Goal: Task Accomplishment & Management: Manage account settings

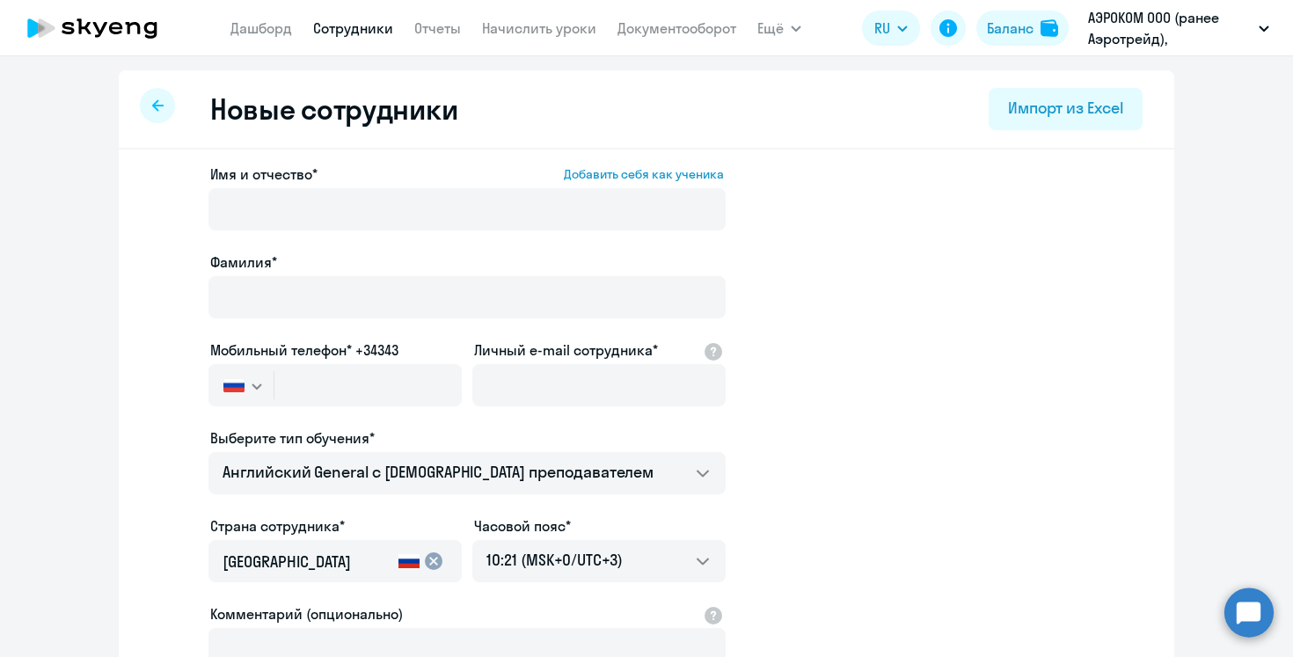
select select "english_adult_not_native_speaker"
select select "3"
click at [331, 27] on link "Сотрудники" at bounding box center [353, 28] width 80 height 18
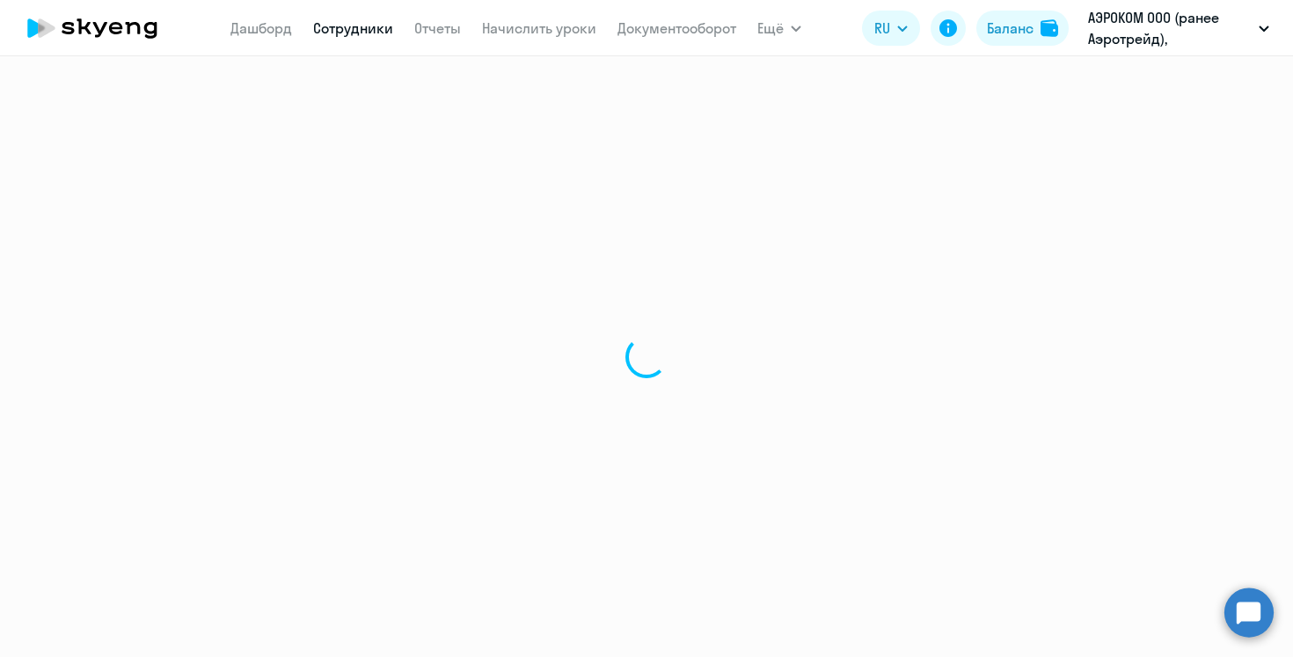
select select "30"
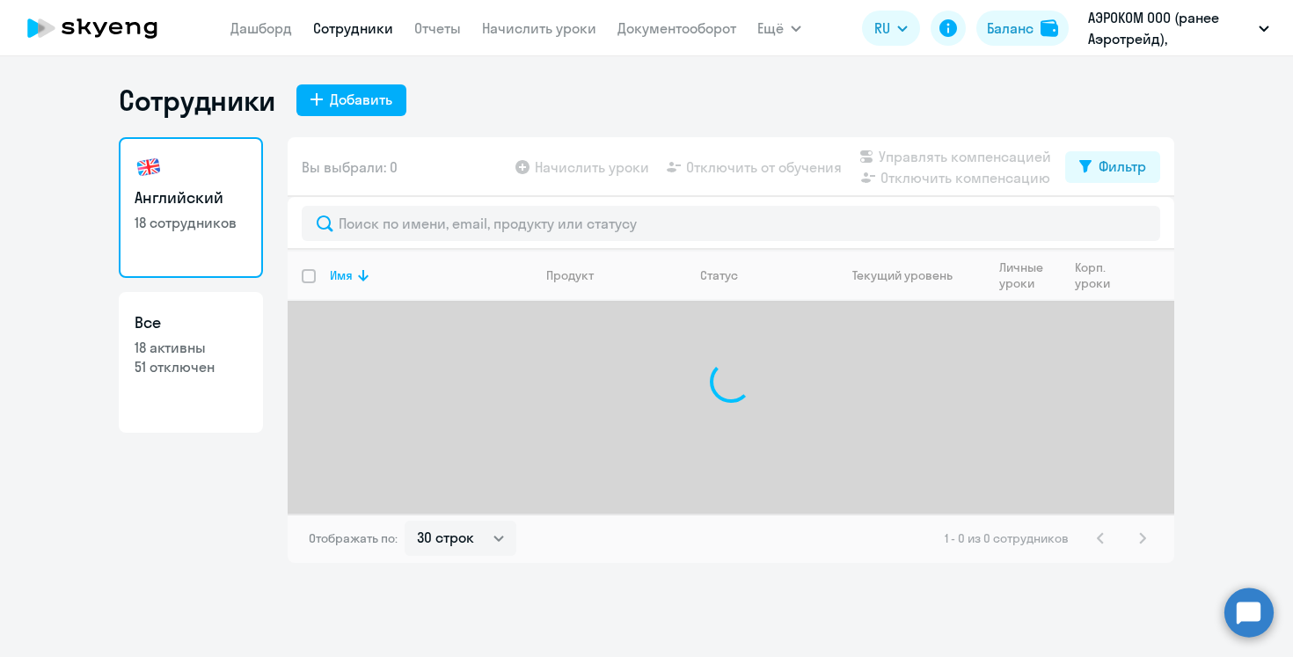
click at [1244, 609] on circle at bounding box center [1248, 612] width 49 height 49
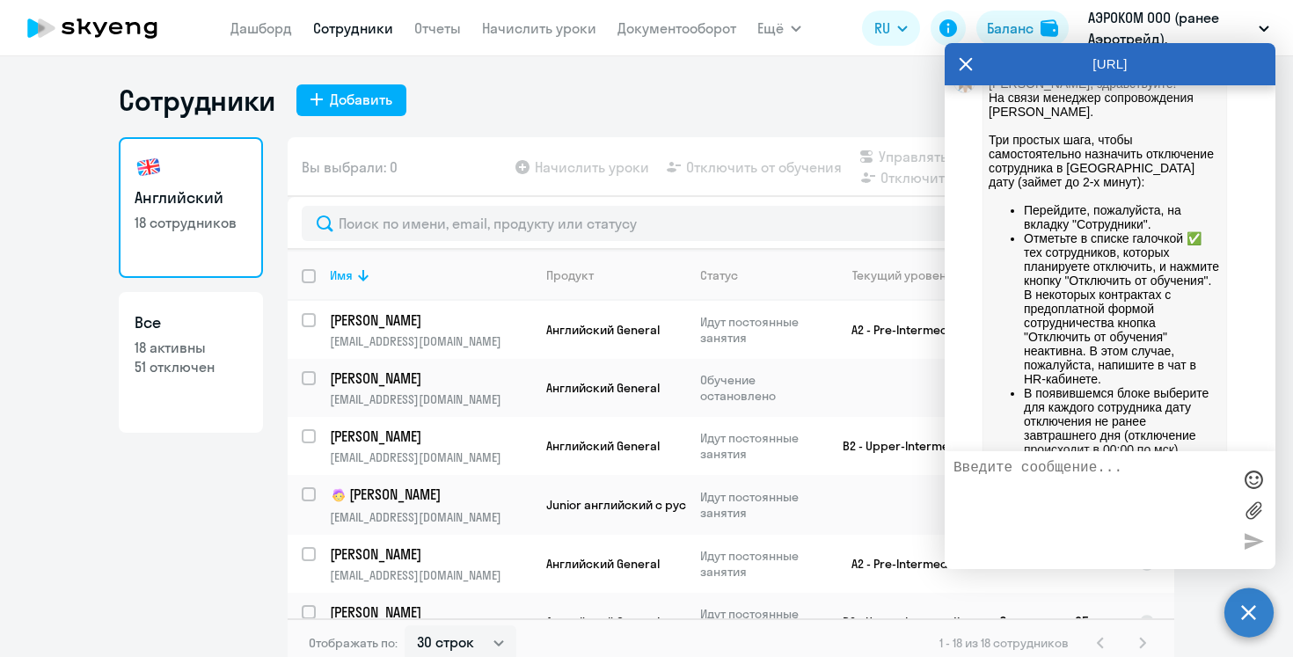
scroll to position [1061, 0]
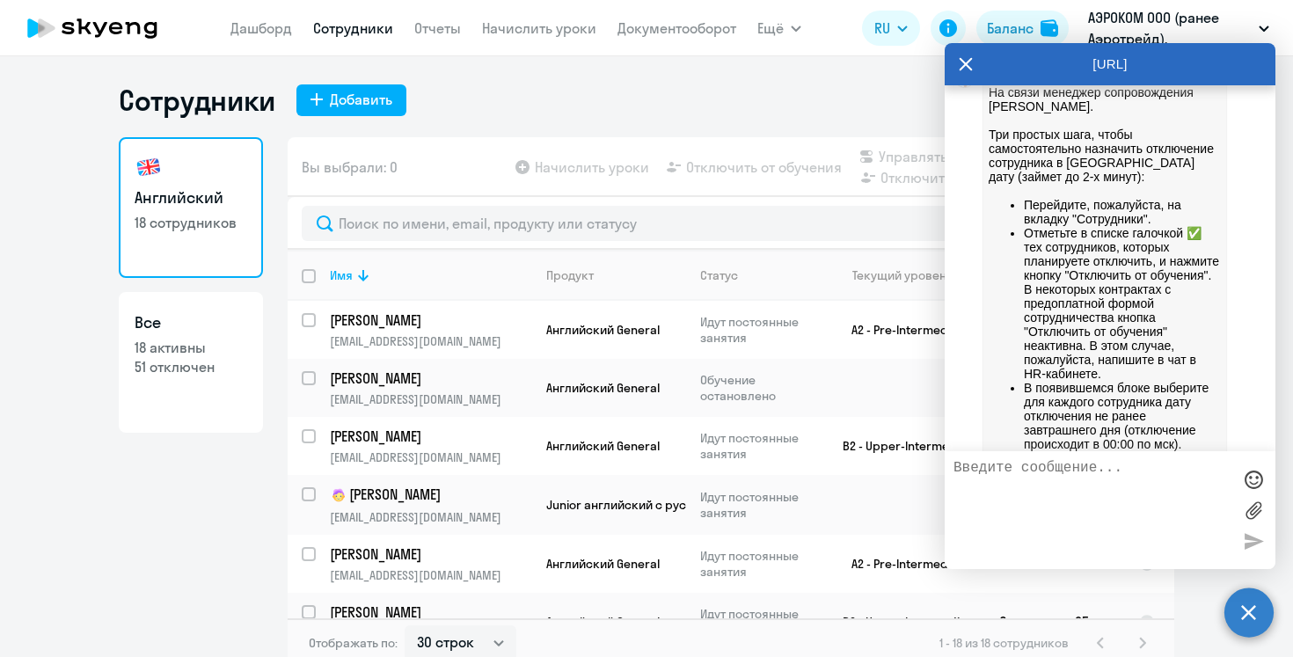
click at [164, 477] on div "Английский 18 сотрудников Все 18 активны 51 отключен" at bounding box center [191, 397] width 144 height 520
click at [278, 278] on div "Английский 18 сотрудников Все 18 активны 51 отключен Вы выбрали: 0 Начислить ур…" at bounding box center [647, 402] width 1056 height 530
click at [962, 59] on icon at bounding box center [966, 64] width 14 height 42
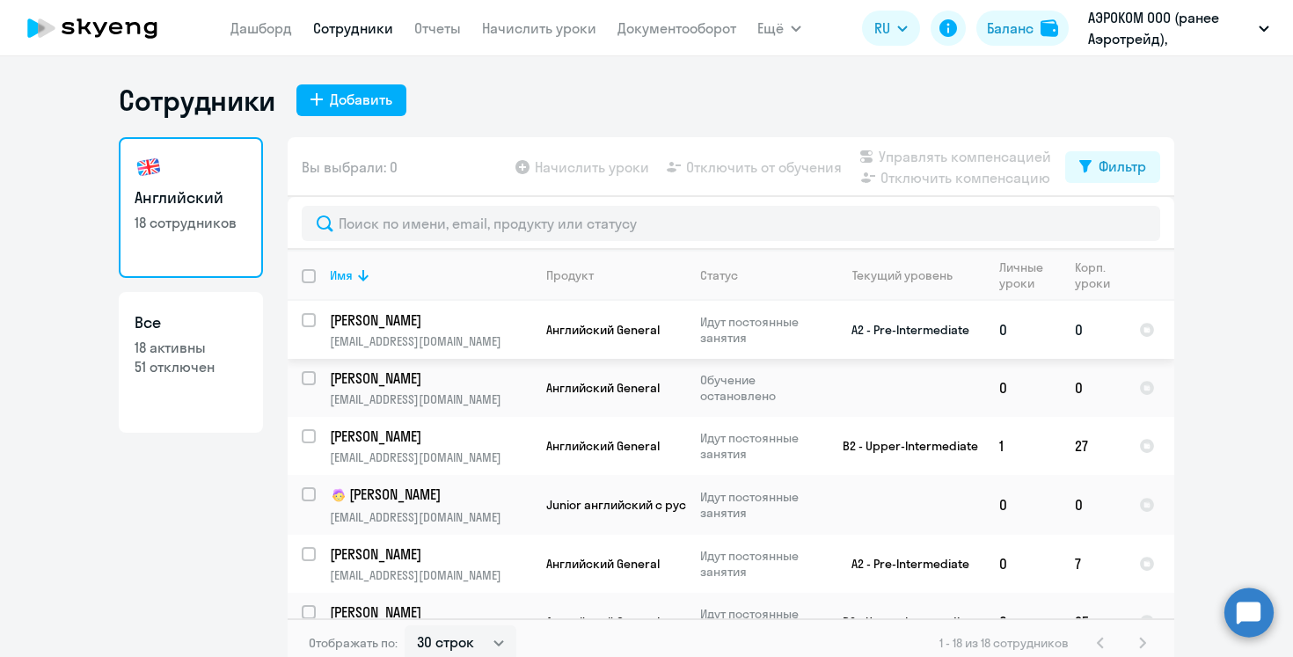
click at [311, 315] on input "select row 38629888" at bounding box center [319, 330] width 35 height 35
checkbox input "true"
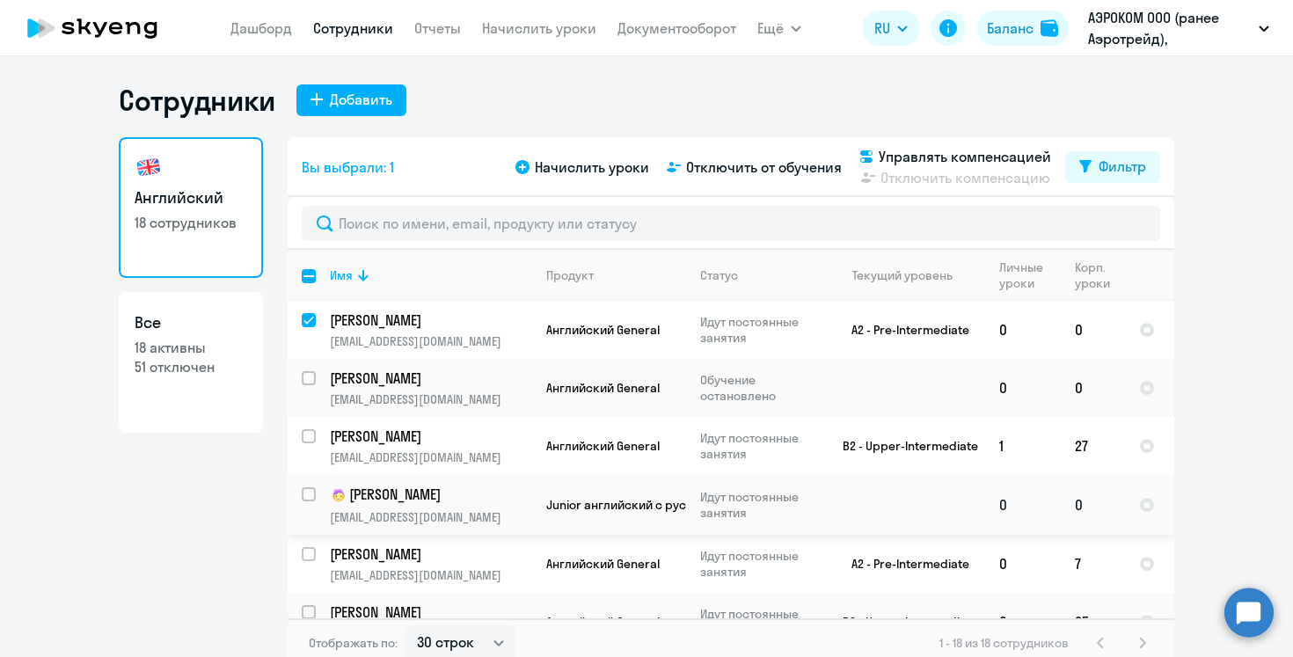
click at [311, 492] on input "select row 40590178" at bounding box center [319, 504] width 35 height 35
checkbox input "true"
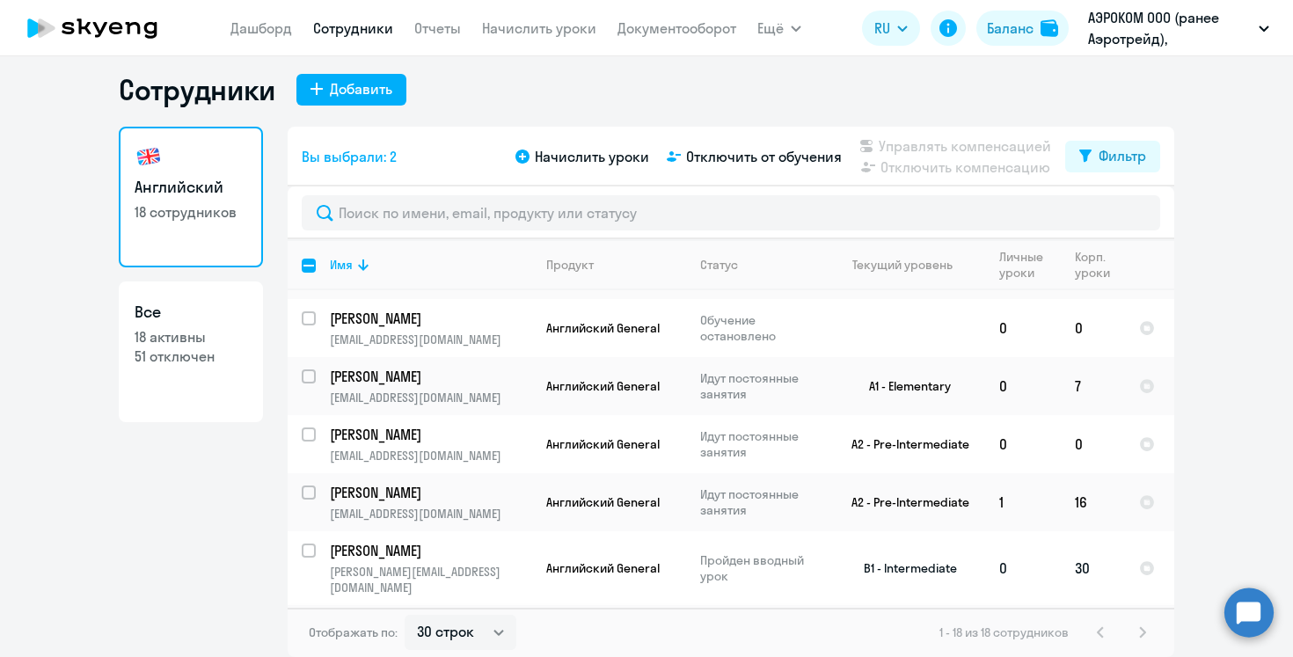
scroll to position [0, 0]
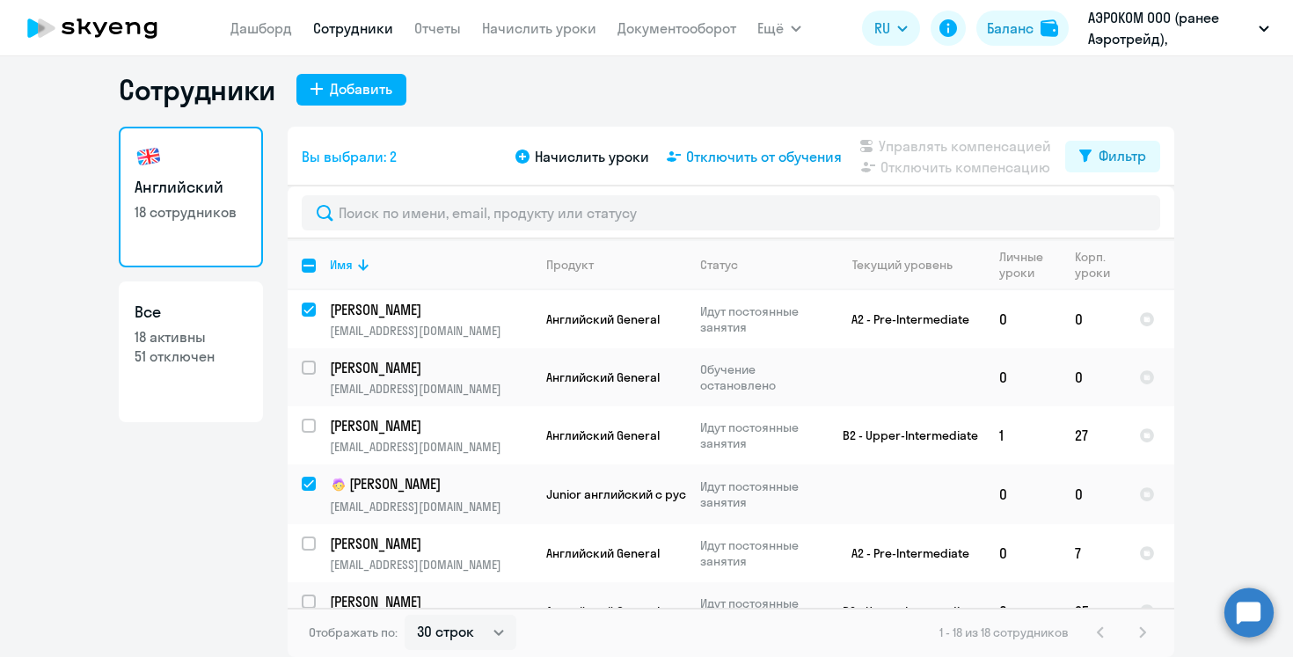
click at [756, 160] on span "Отключить от обучения" at bounding box center [764, 156] width 156 height 21
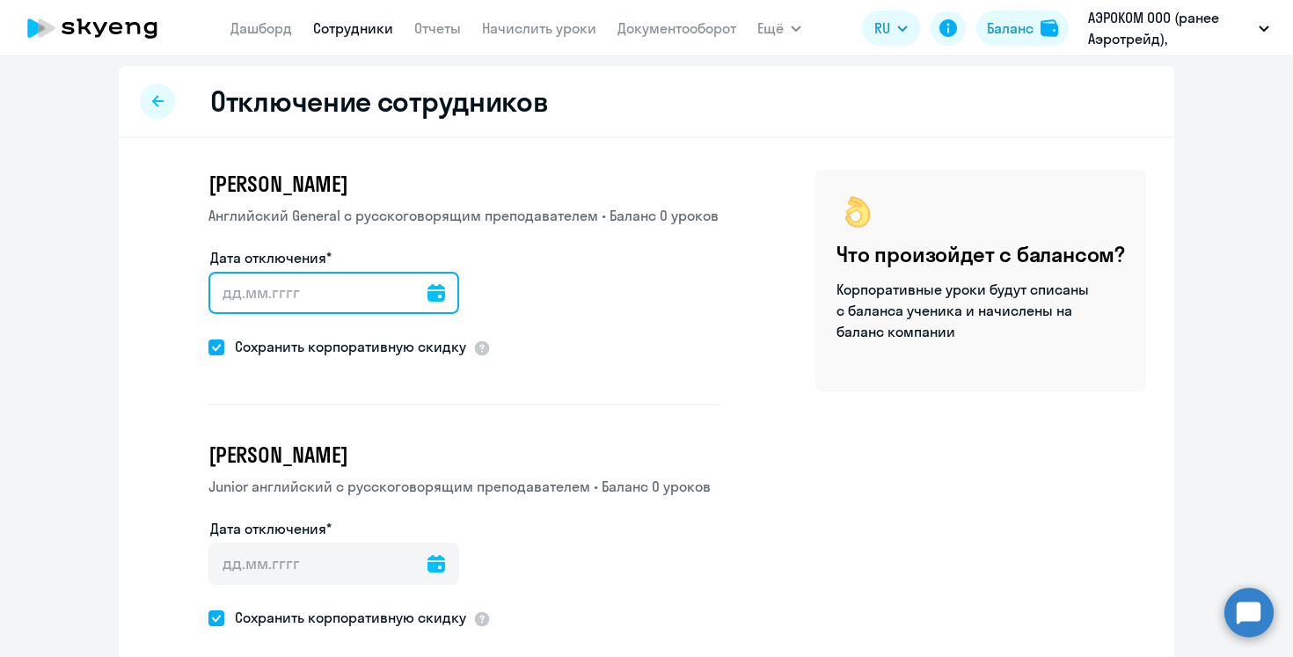
click at [427, 291] on icon at bounding box center [436, 293] width 18 height 18
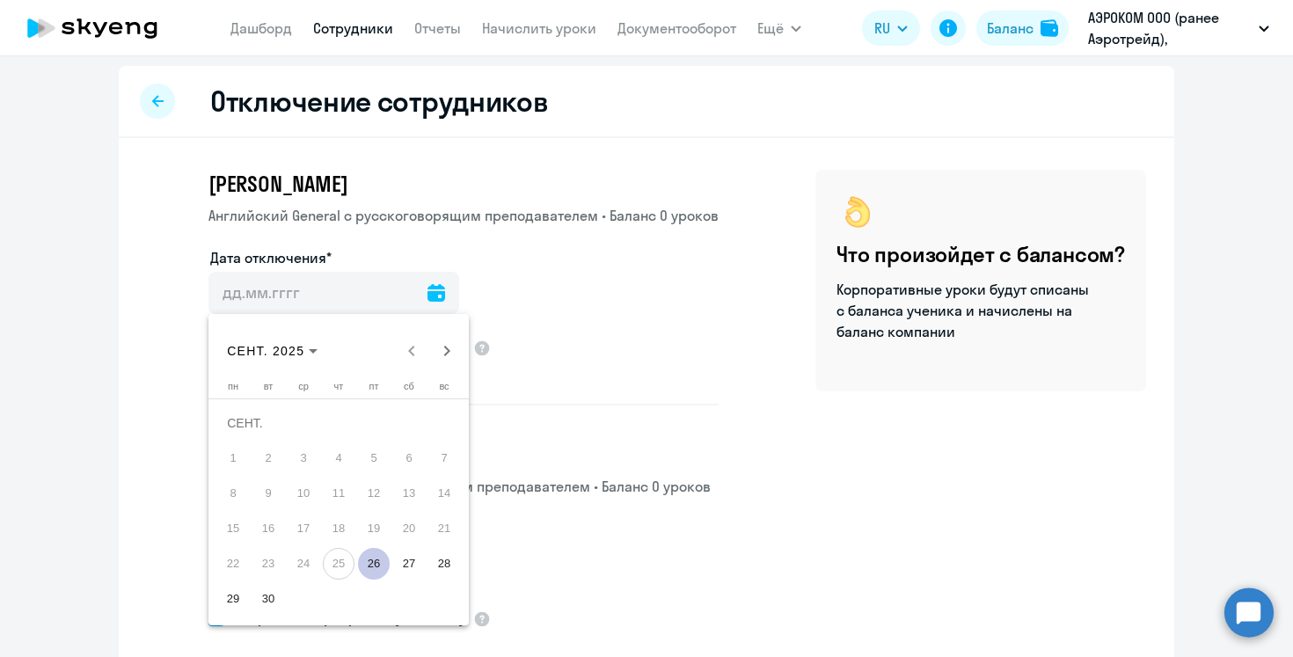
click at [375, 559] on span "26" at bounding box center [374, 564] width 32 height 32
type input "[DATE]"
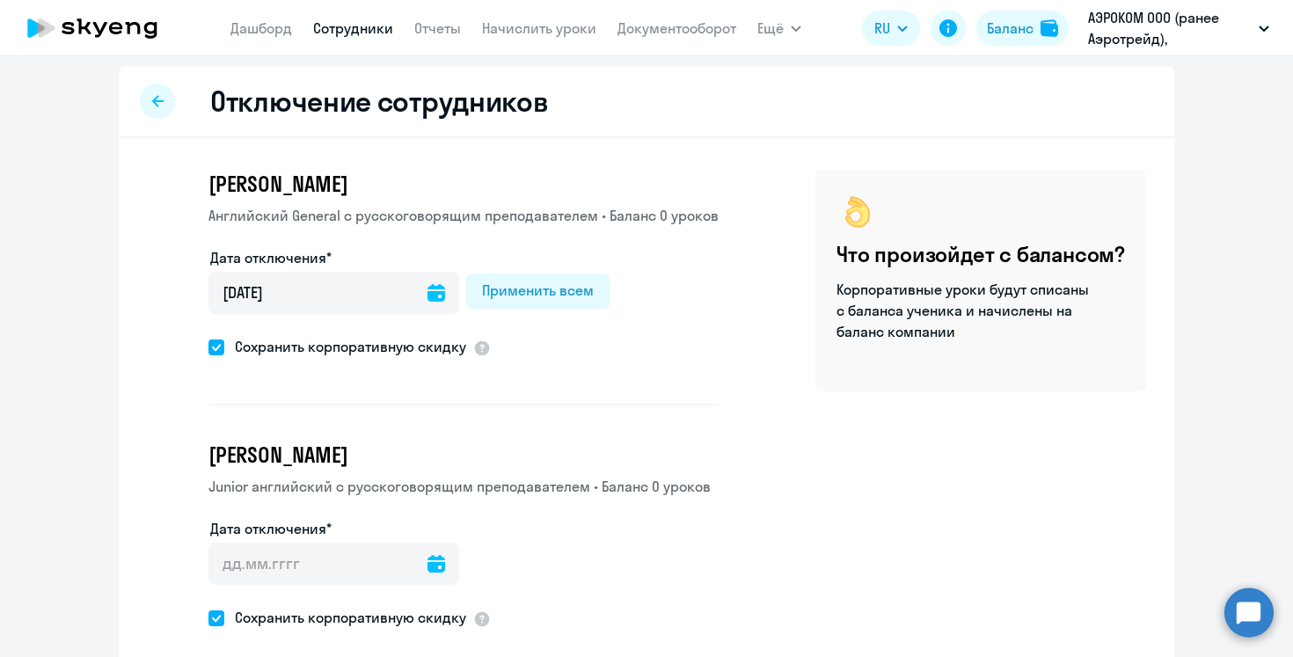
click at [218, 347] on span at bounding box center [216, 348] width 16 height 16
click at [208, 347] on input "Сохранить корпоративную скидку" at bounding box center [208, 347] width 1 height 1
checkbox input "false"
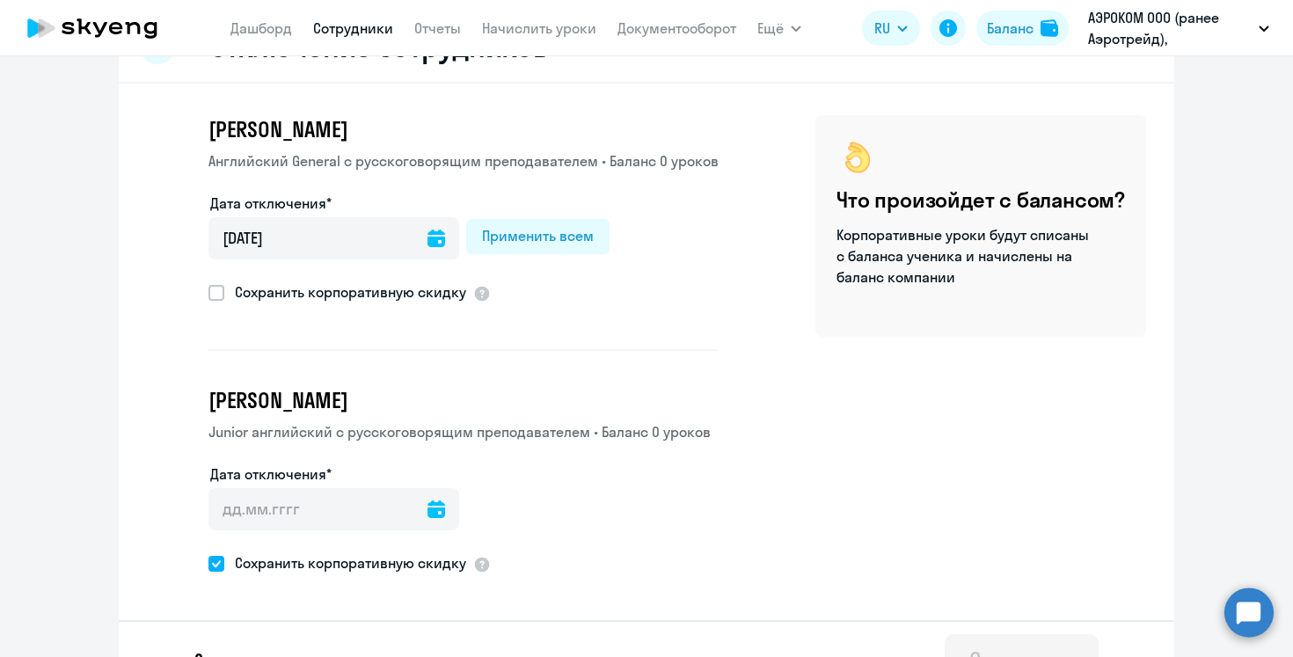
scroll to position [99, 0]
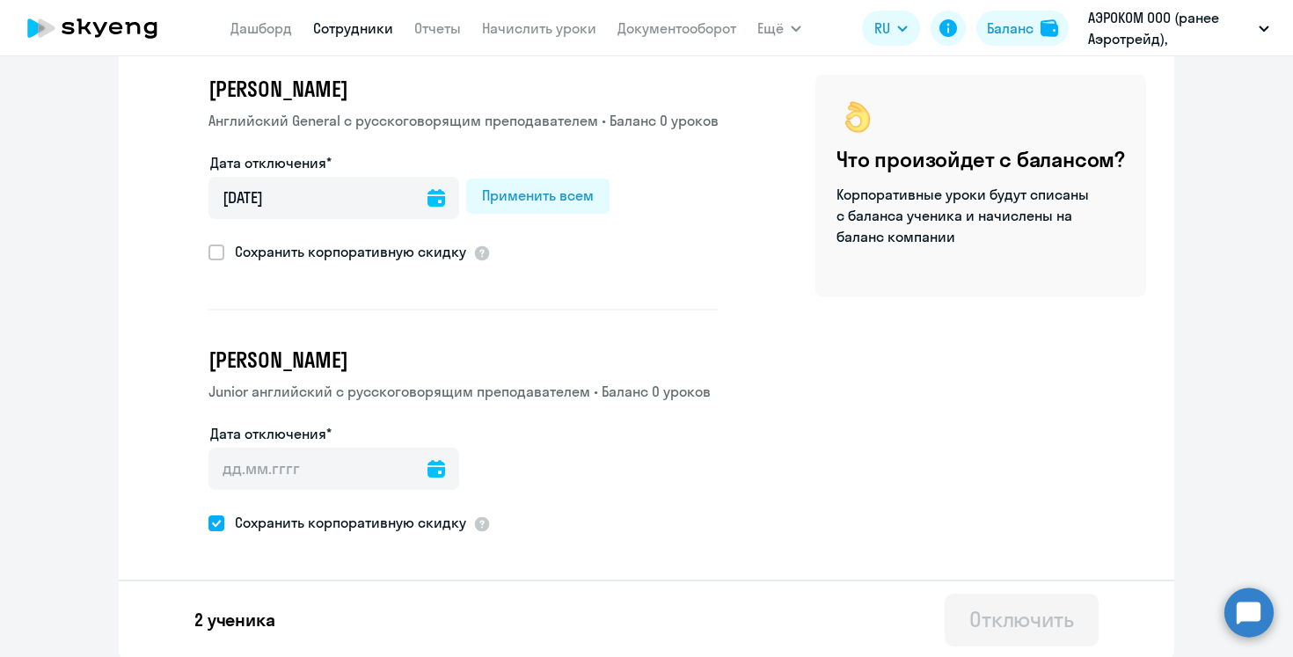
click at [427, 472] on icon at bounding box center [436, 469] width 18 height 18
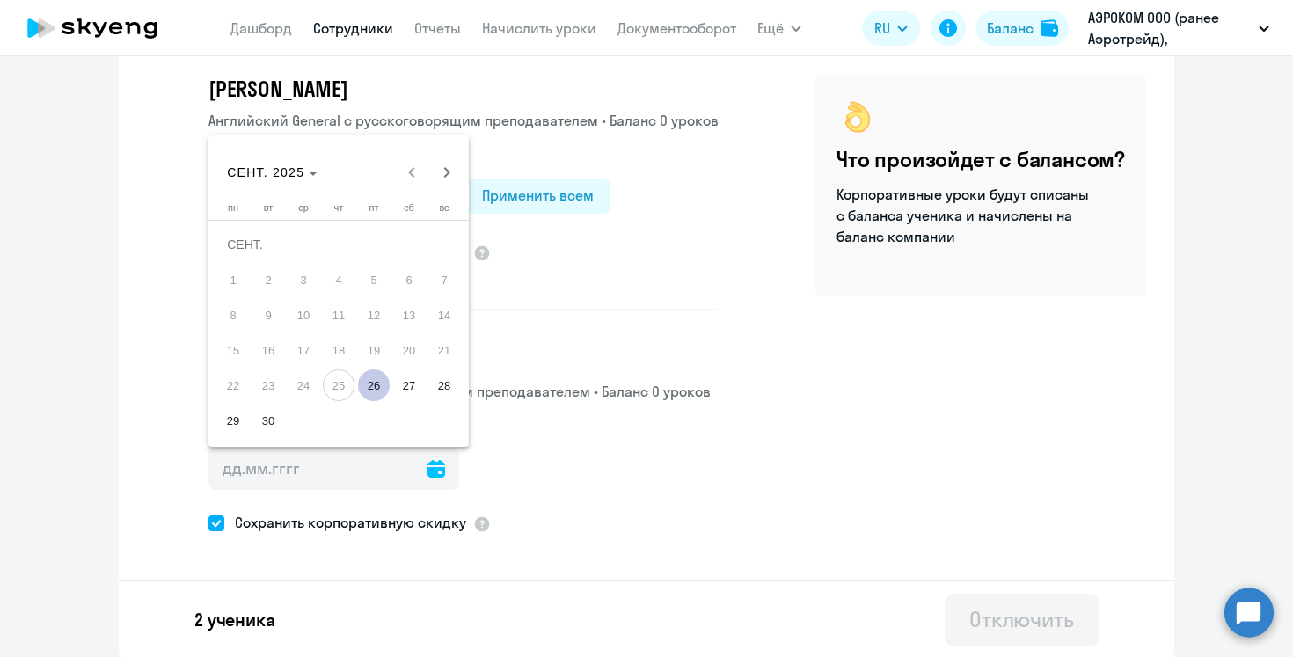
click at [375, 383] on span "26" at bounding box center [374, 385] width 32 height 32
type input "[DATE]"
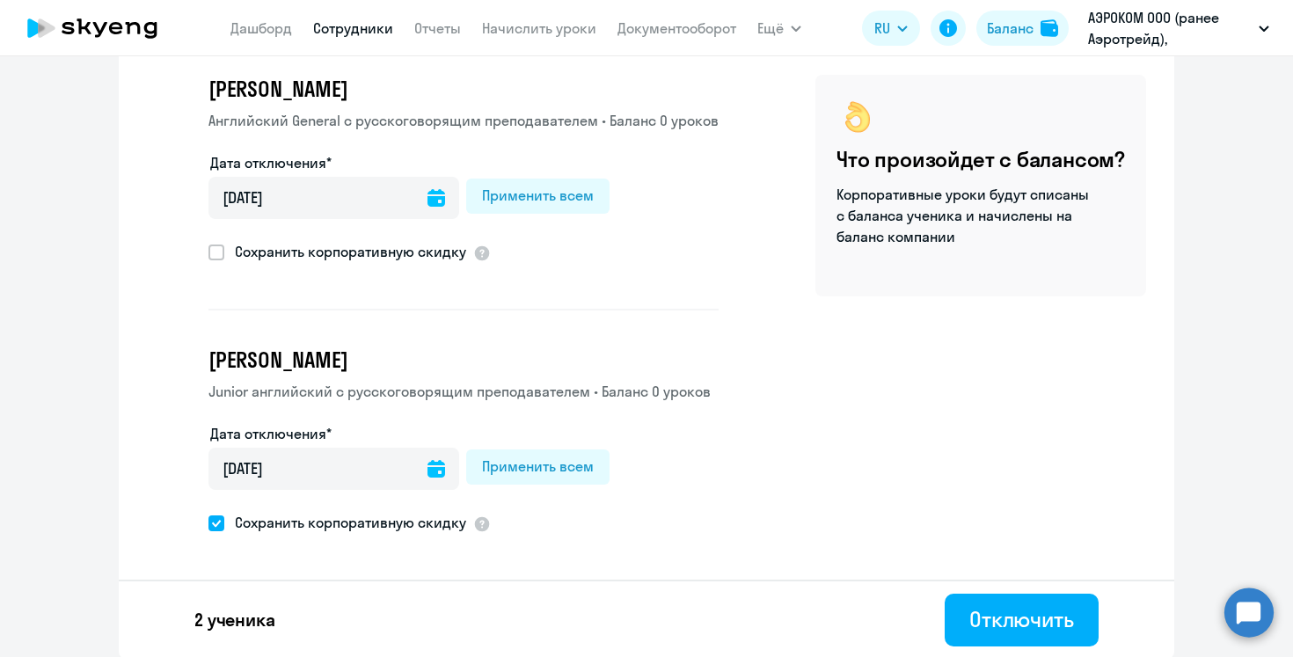
click at [223, 521] on span at bounding box center [216, 523] width 16 height 16
click at [208, 522] on input "Сохранить корпоративную скидку" at bounding box center [208, 522] width 1 height 1
checkbox input "false"
click at [999, 609] on div "Отключить" at bounding box center [1021, 619] width 105 height 28
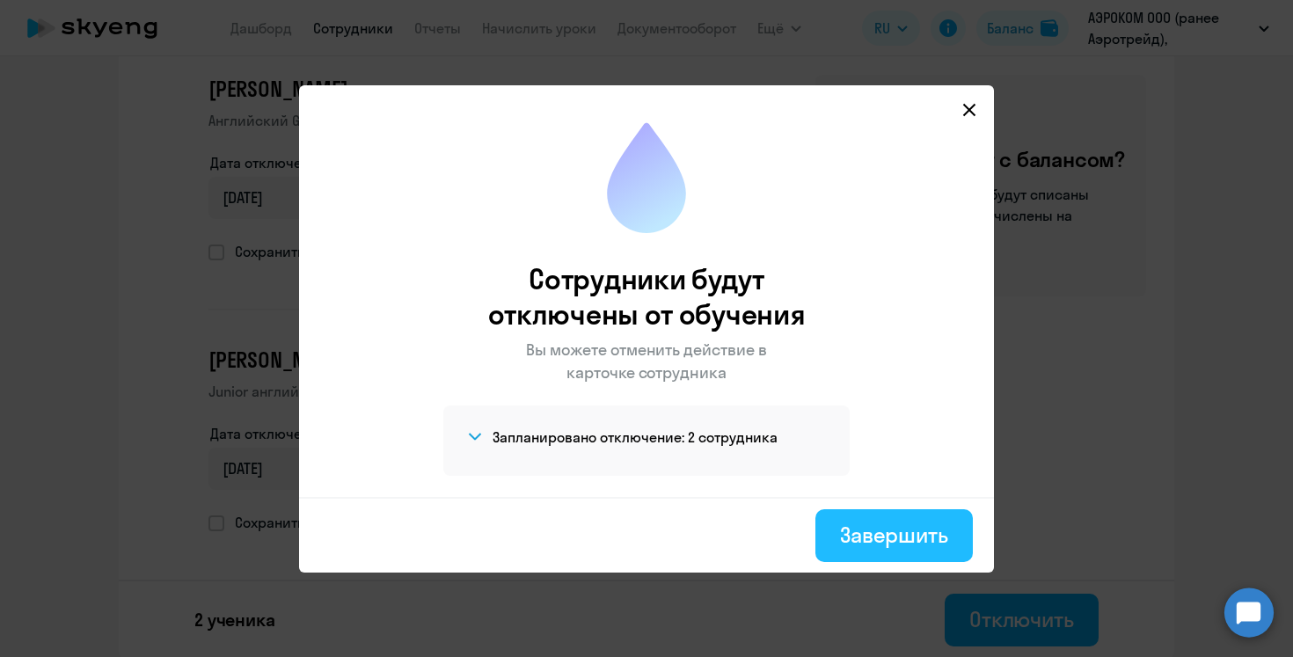
click at [896, 521] on div "Завершить" at bounding box center [894, 535] width 108 height 28
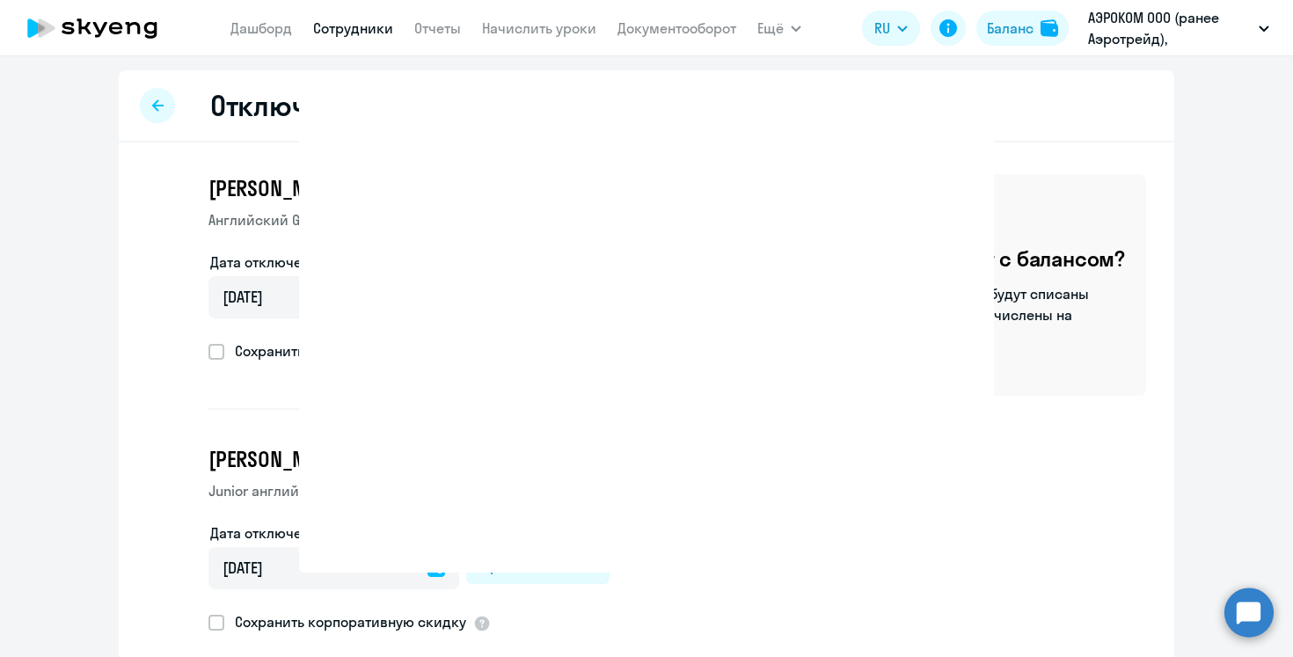
select select "30"
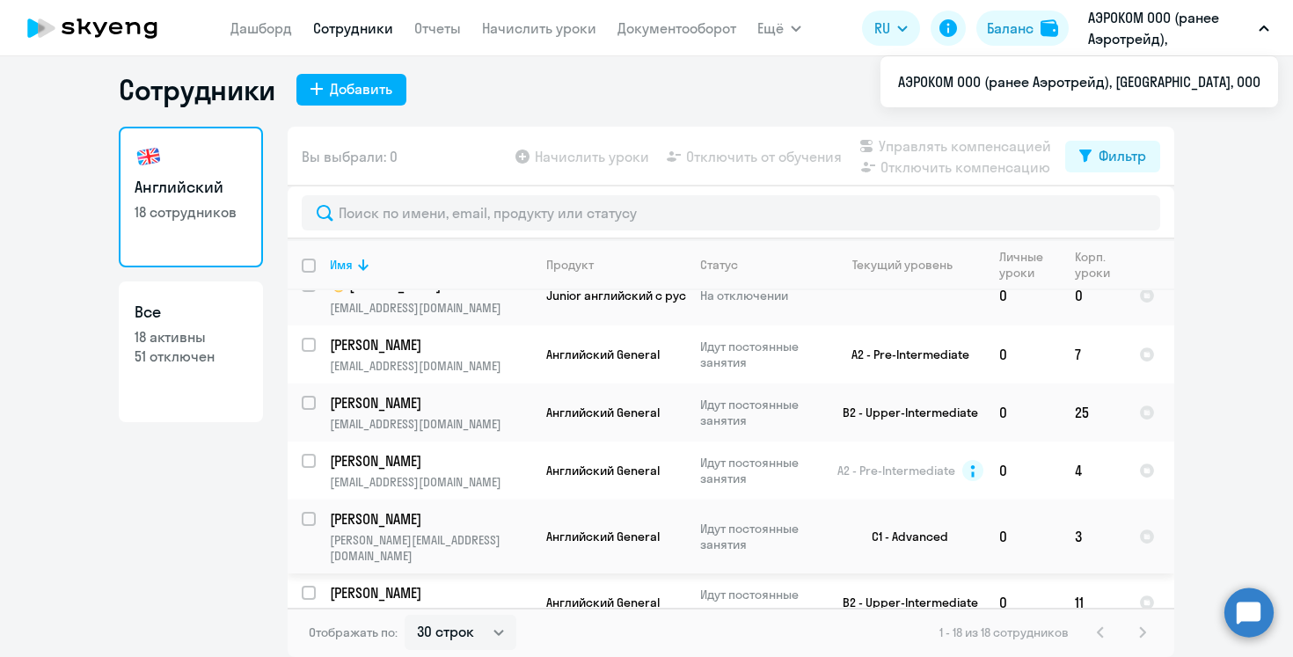
scroll to position [197, 0]
click at [313, 398] on input "select row 5467365" at bounding box center [319, 415] width 35 height 35
checkbox input "true"
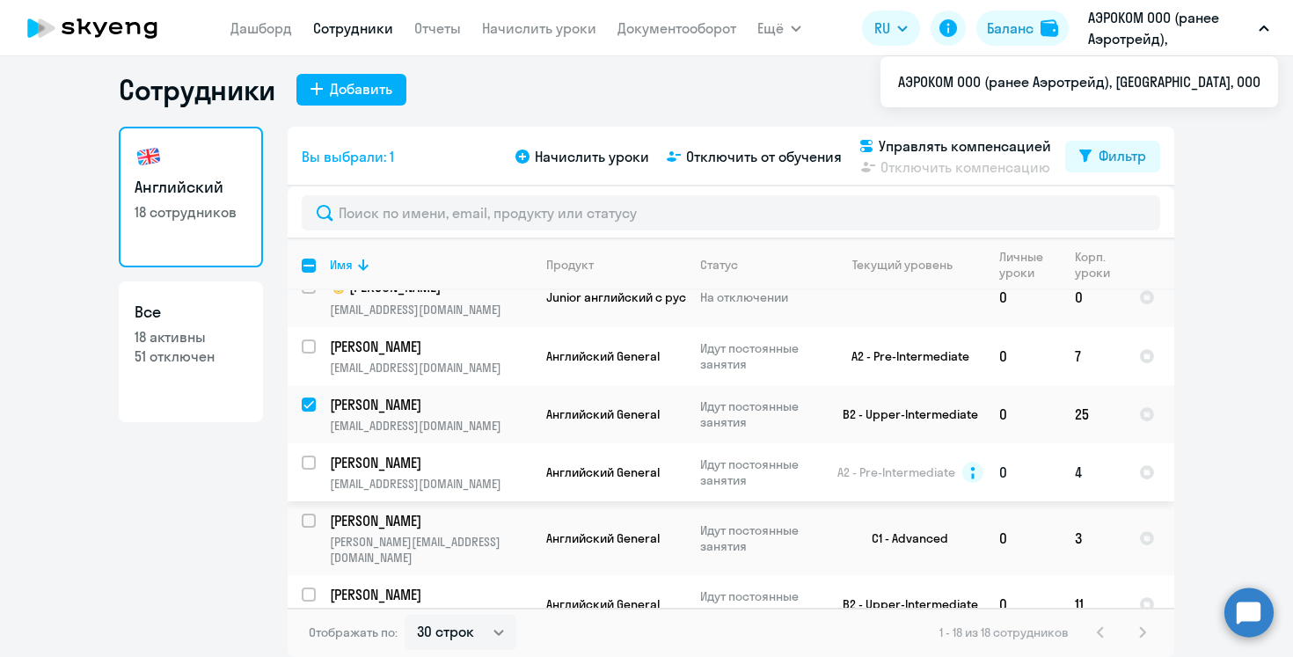
click at [306, 456] on input "select row 1953872" at bounding box center [319, 473] width 35 height 35
checkbox input "true"
click at [780, 158] on span "Отключить от обучения" at bounding box center [764, 156] width 156 height 21
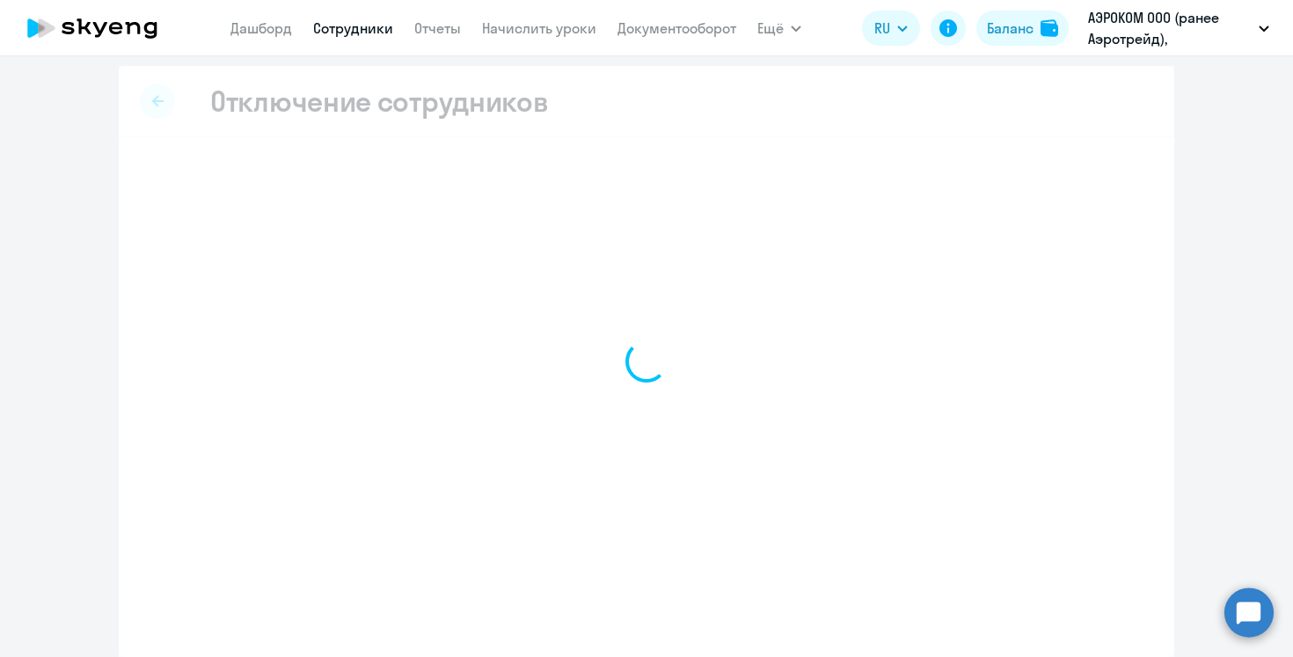
scroll to position [4, 0]
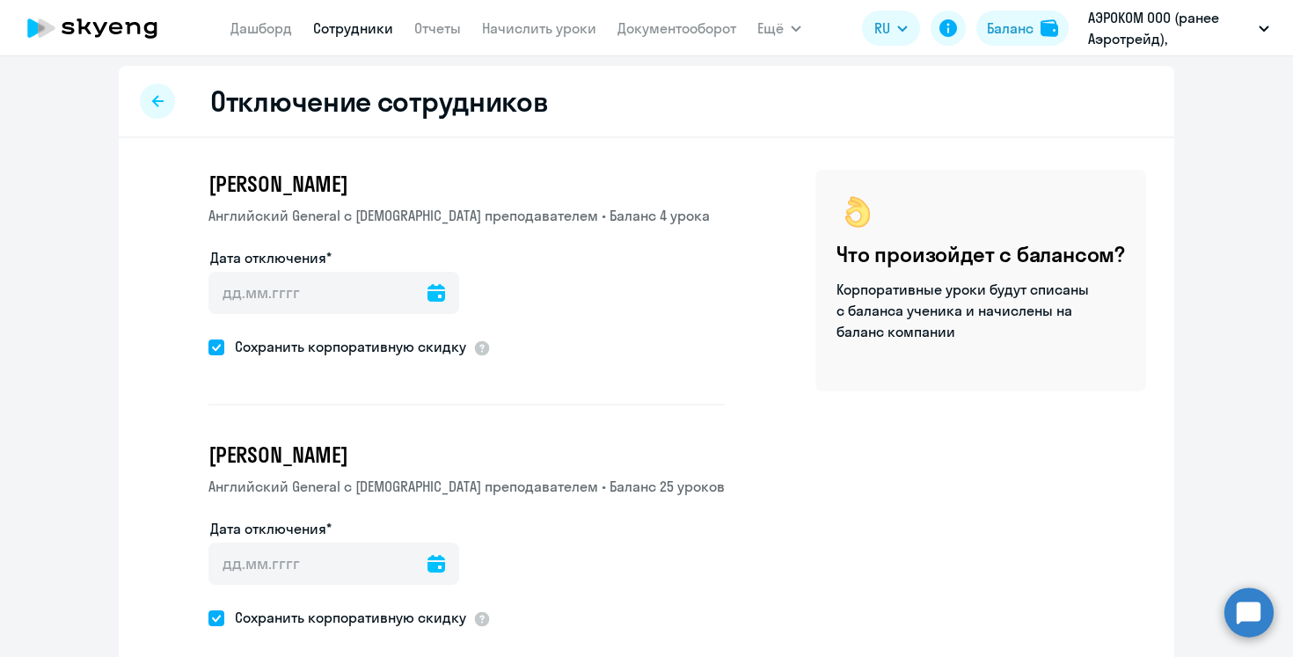
click at [427, 289] on icon at bounding box center [436, 293] width 18 height 18
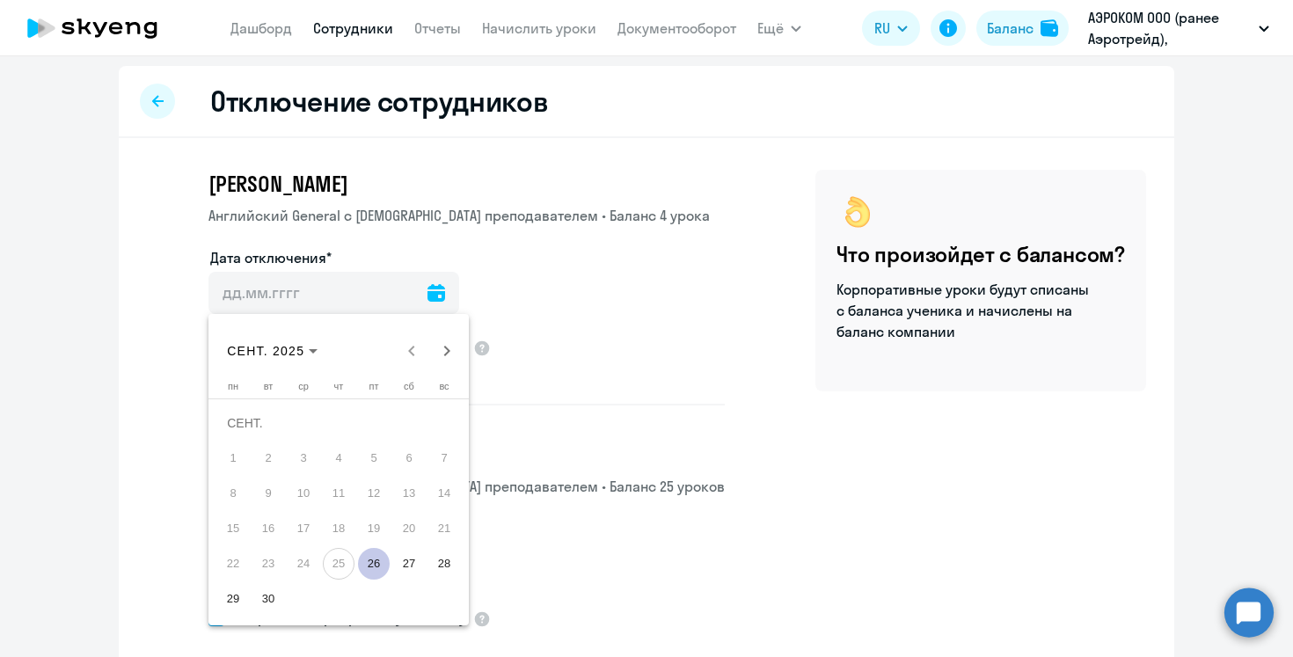
click at [237, 596] on span "29" at bounding box center [233, 599] width 32 height 32
type input "[DATE]"
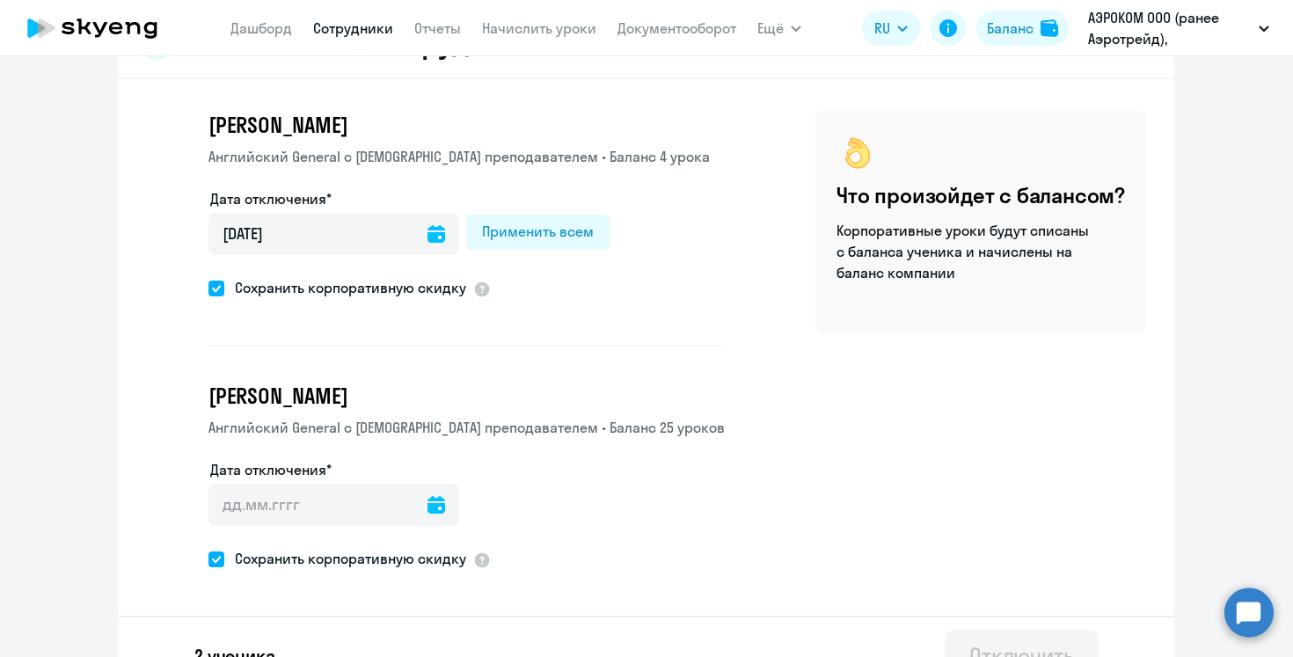
scroll to position [65, 0]
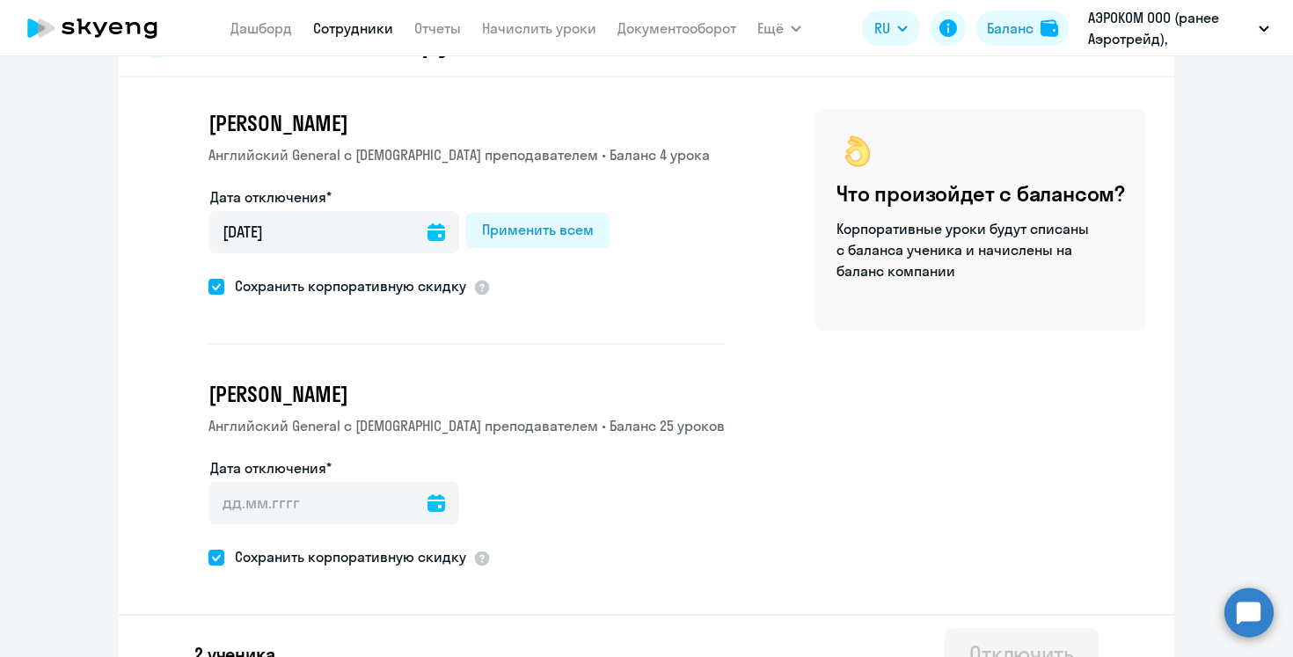
click at [427, 501] on icon at bounding box center [436, 503] width 18 height 18
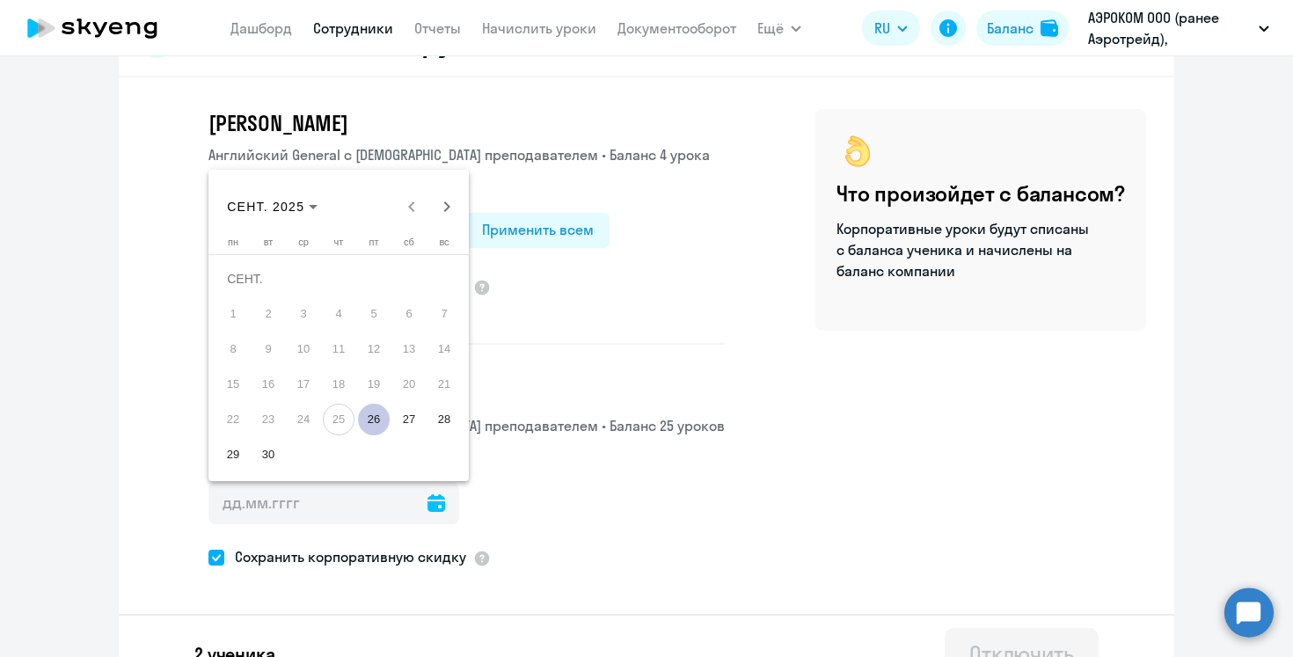
click at [234, 447] on span "29" at bounding box center [233, 455] width 32 height 32
type input "[DATE]"
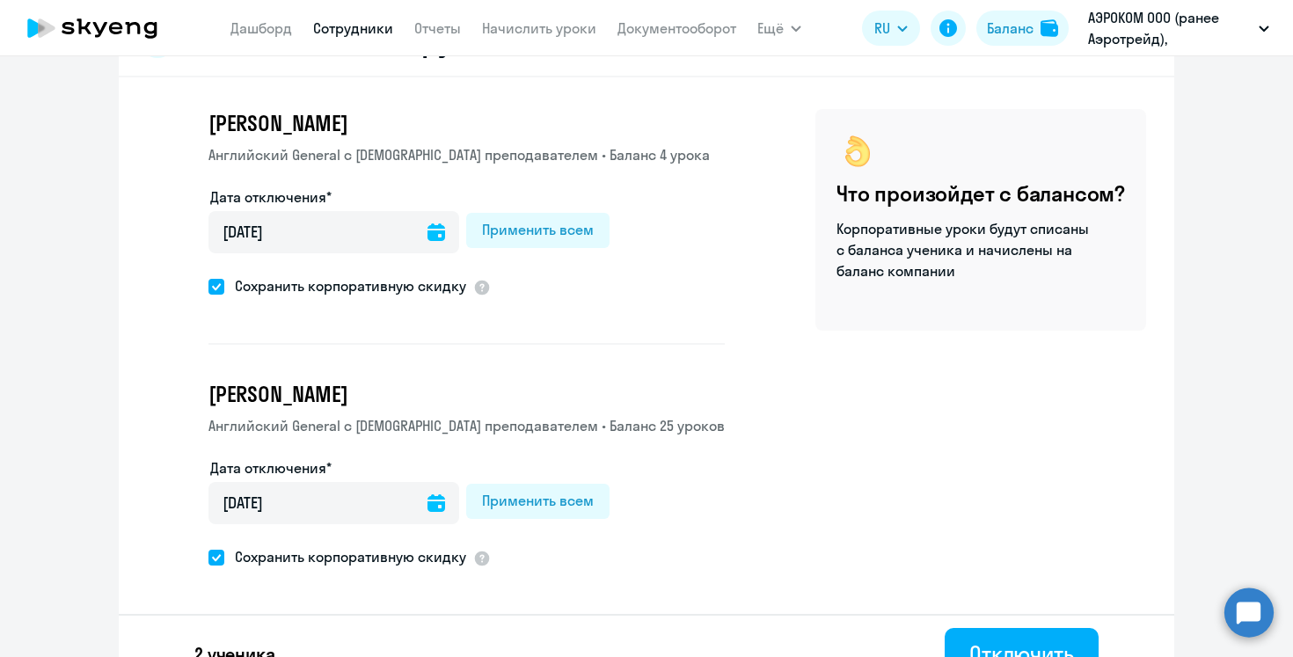
click at [214, 279] on span at bounding box center [216, 287] width 16 height 16
click at [208, 286] on input "Сохранить корпоративную скидку" at bounding box center [208, 286] width 1 height 1
checkbox input "false"
click at [213, 552] on span at bounding box center [216, 558] width 16 height 16
click at [208, 557] on input "Сохранить корпоративную скидку" at bounding box center [208, 557] width 1 height 1
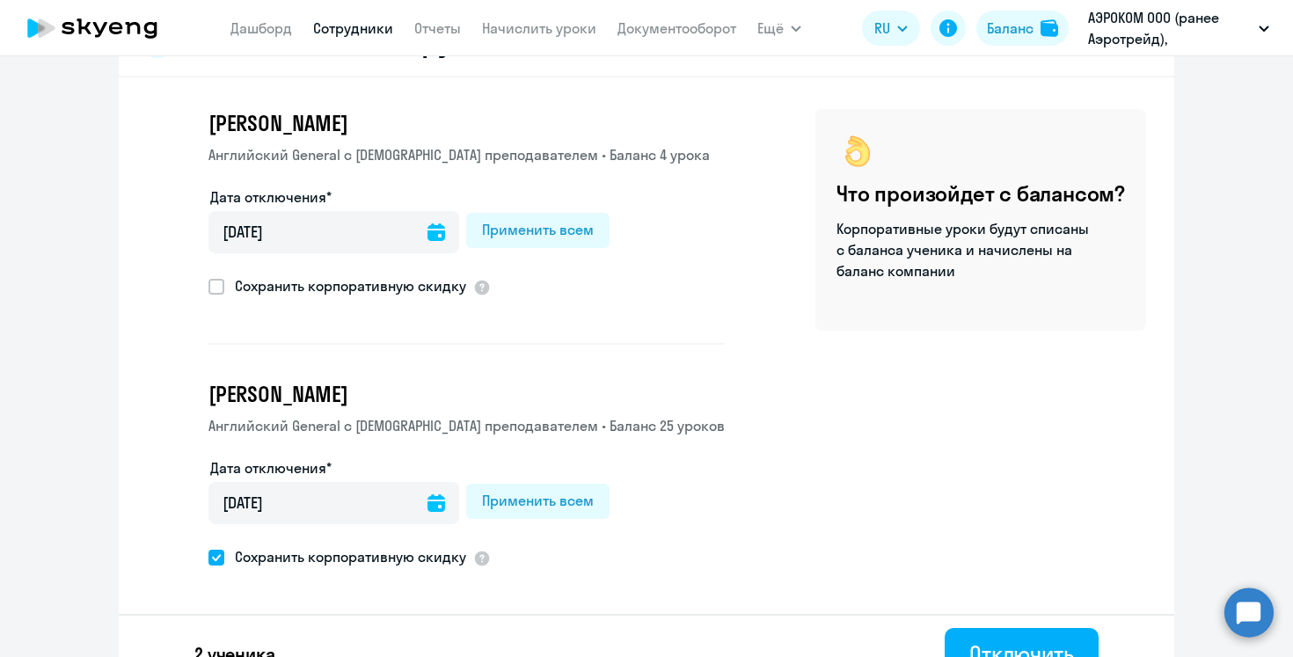
checkbox input "false"
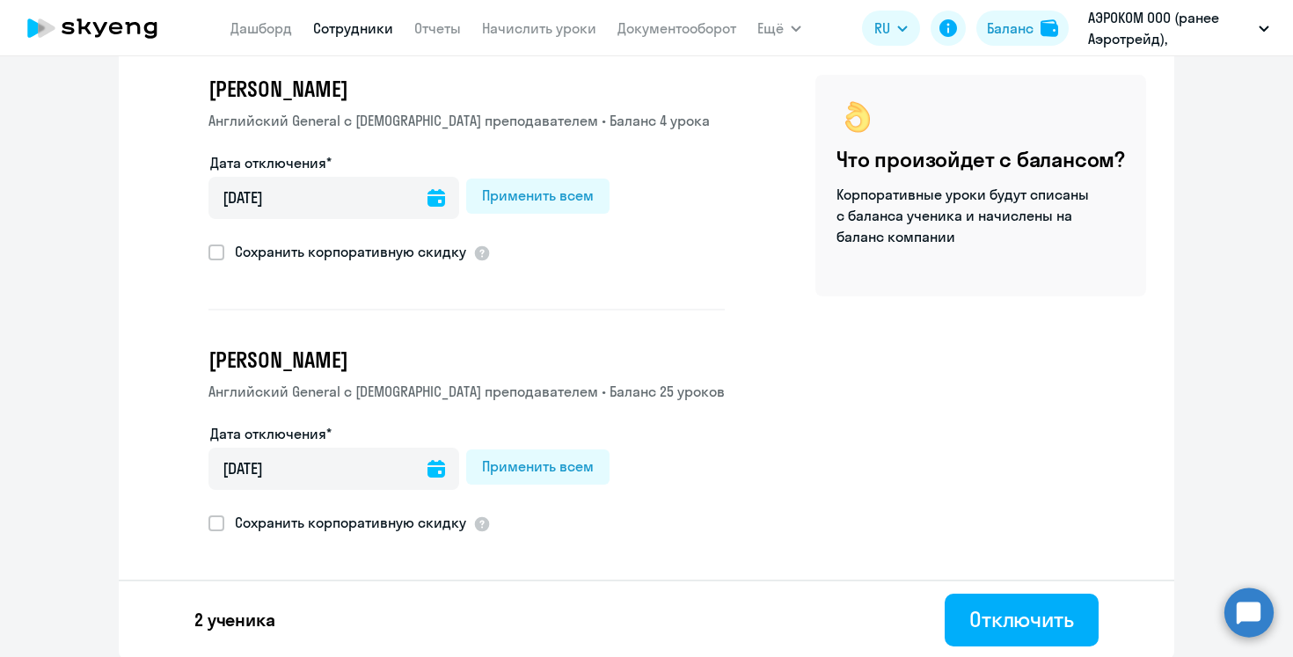
click at [427, 193] on icon at bounding box center [436, 198] width 18 height 18
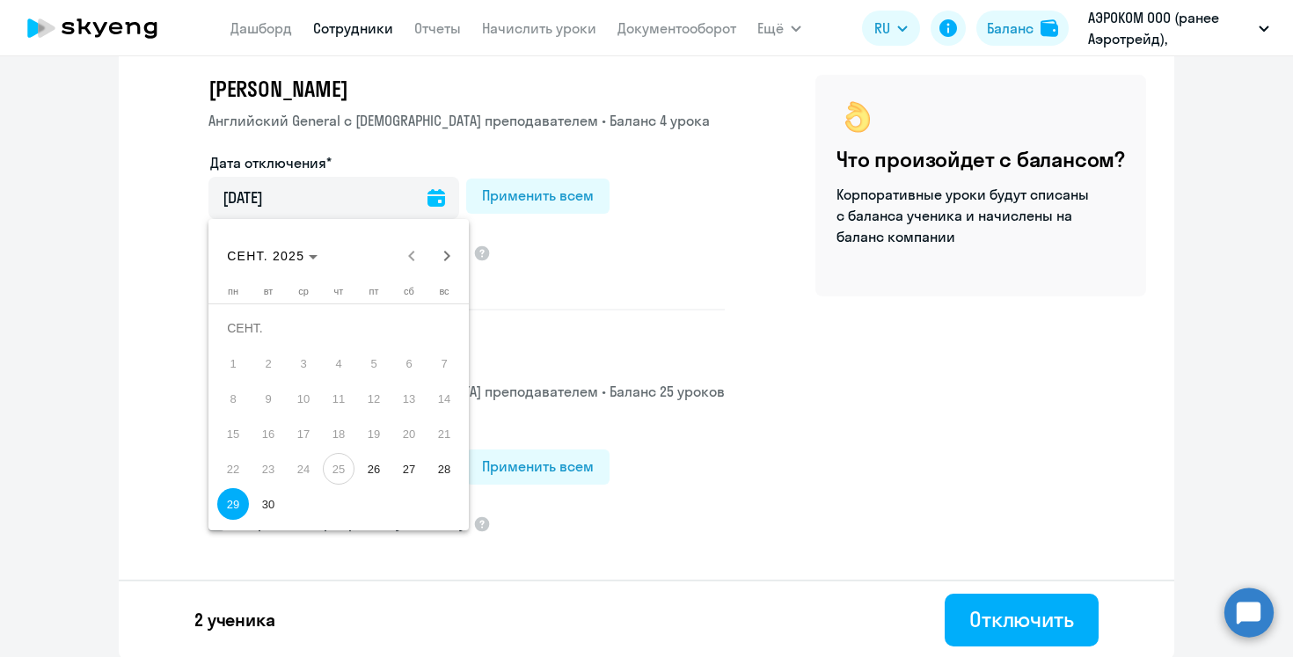
click at [273, 501] on span "30" at bounding box center [268, 504] width 32 height 32
type input "[DATE]"
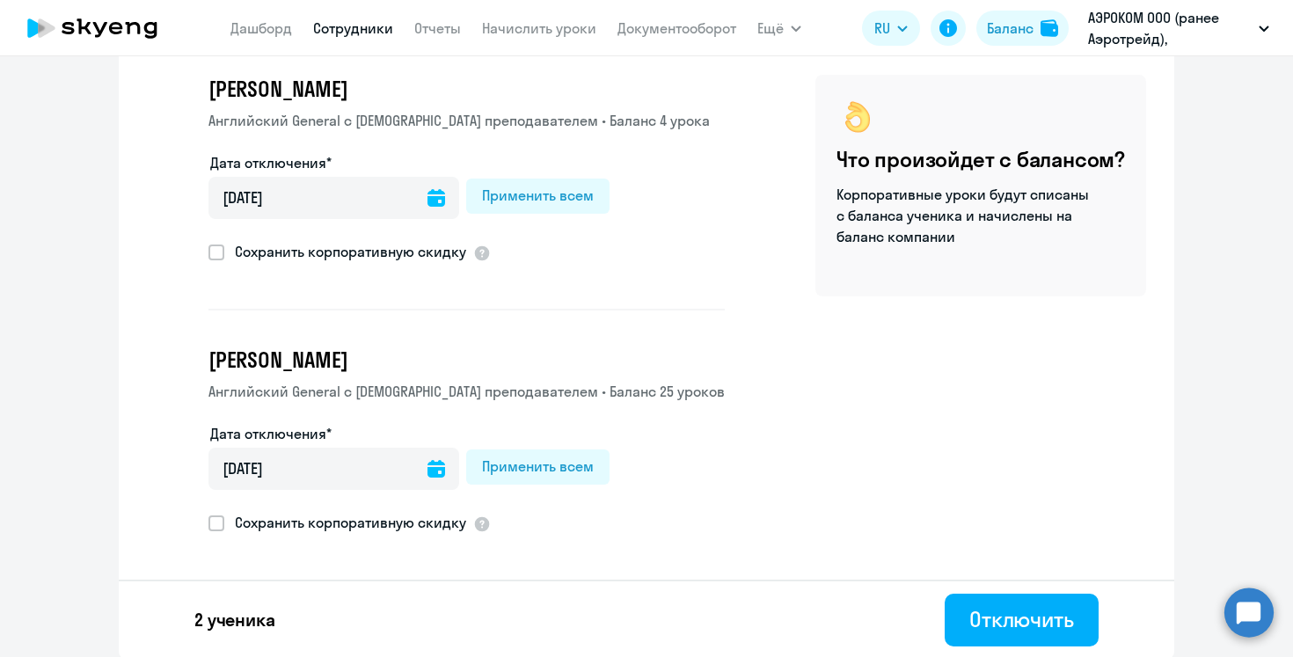
click at [427, 469] on icon at bounding box center [436, 469] width 18 height 18
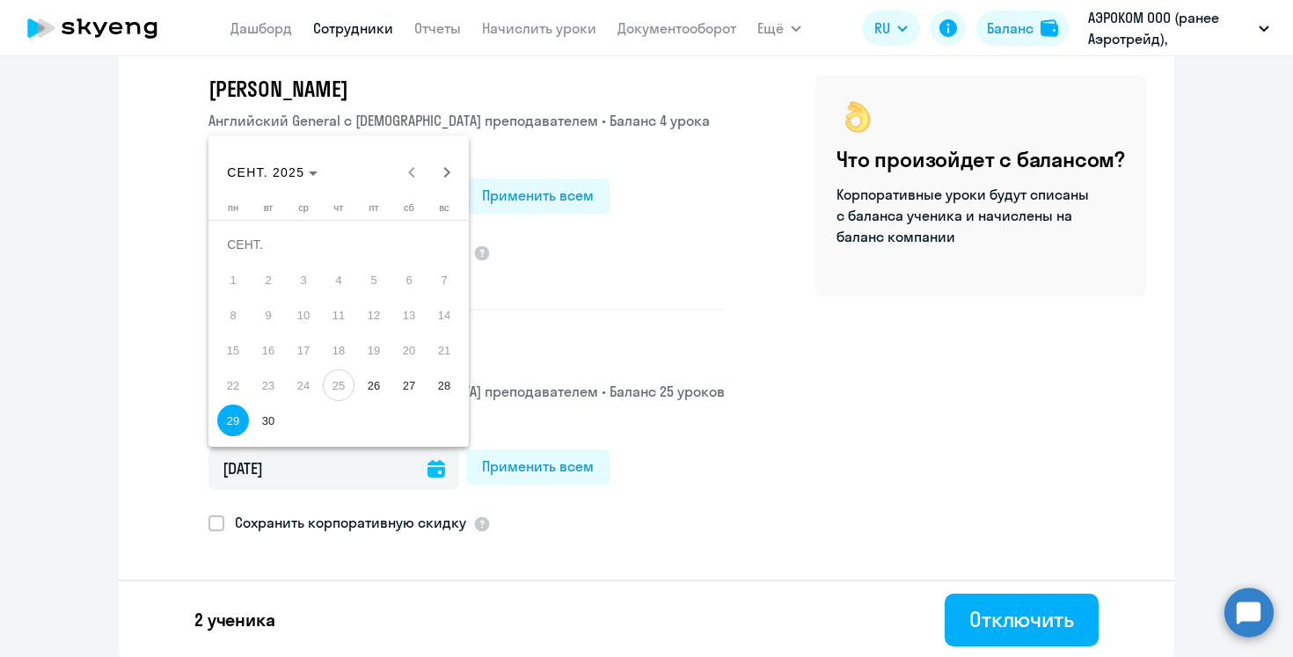
click at [269, 421] on span "30" at bounding box center [268, 421] width 32 height 32
type input "[DATE]"
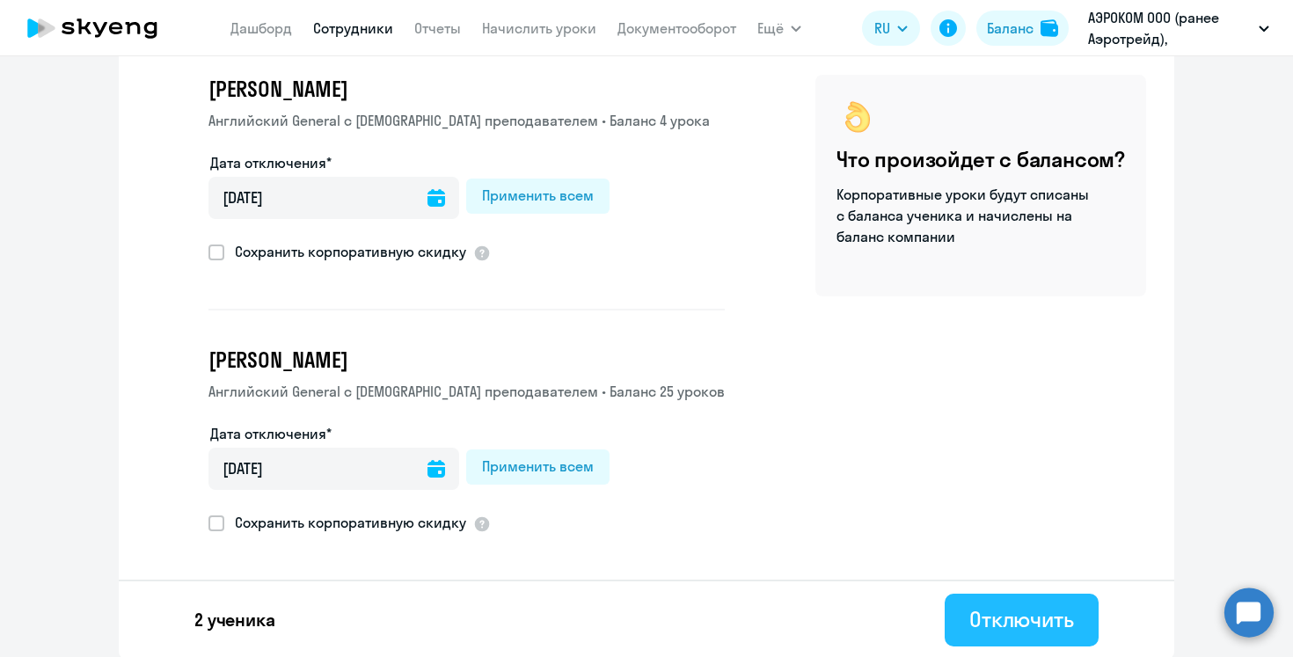
click at [995, 610] on div "Отключить" at bounding box center [1021, 619] width 105 height 28
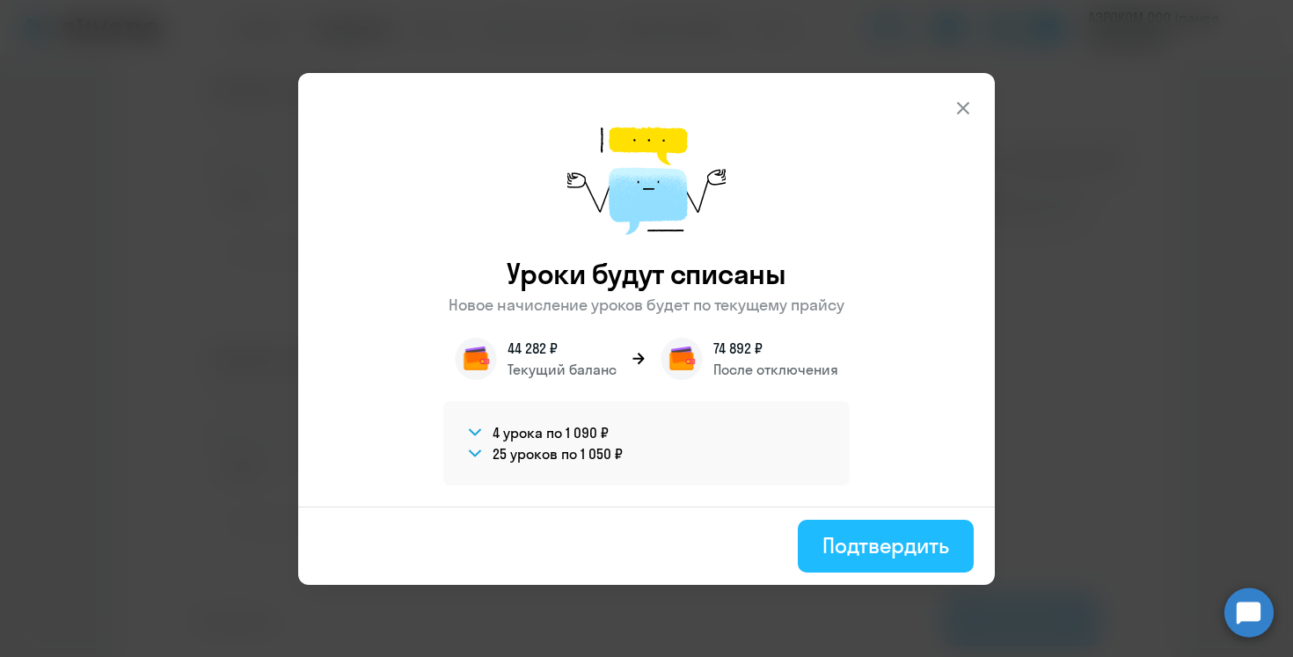
click at [919, 546] on div "Подтвердить" at bounding box center [885, 545] width 127 height 28
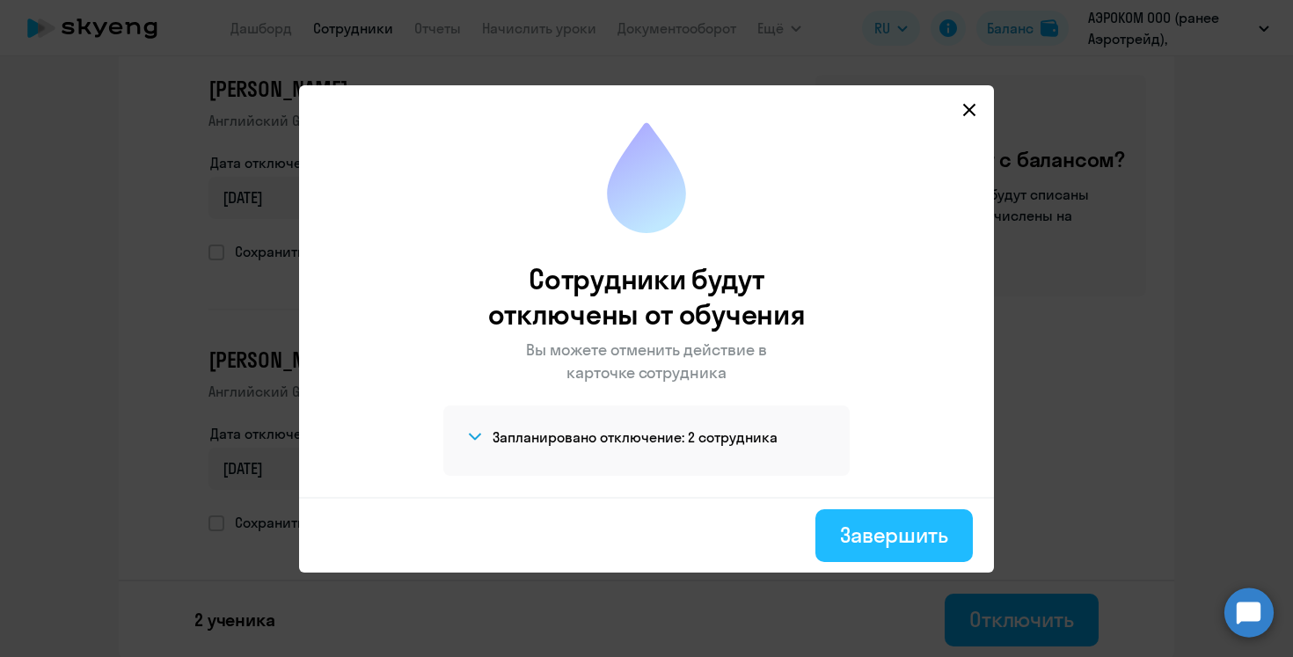
click at [914, 533] on div "Завершить" at bounding box center [894, 535] width 108 height 28
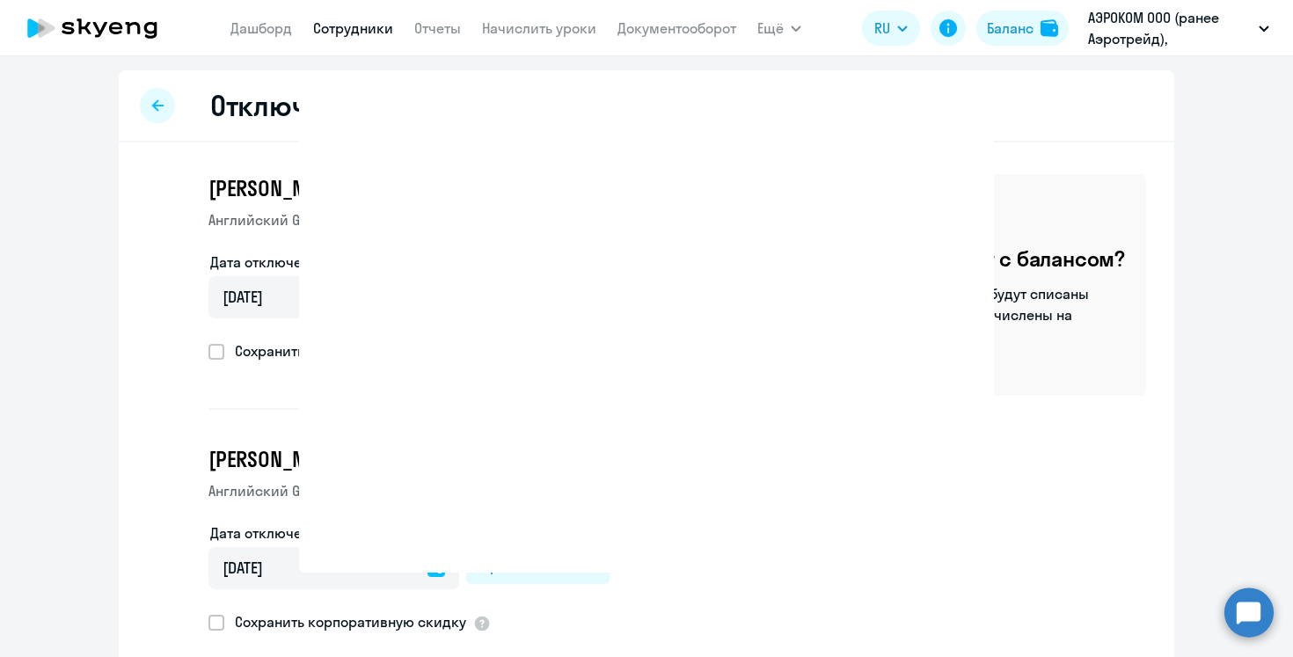
select select "30"
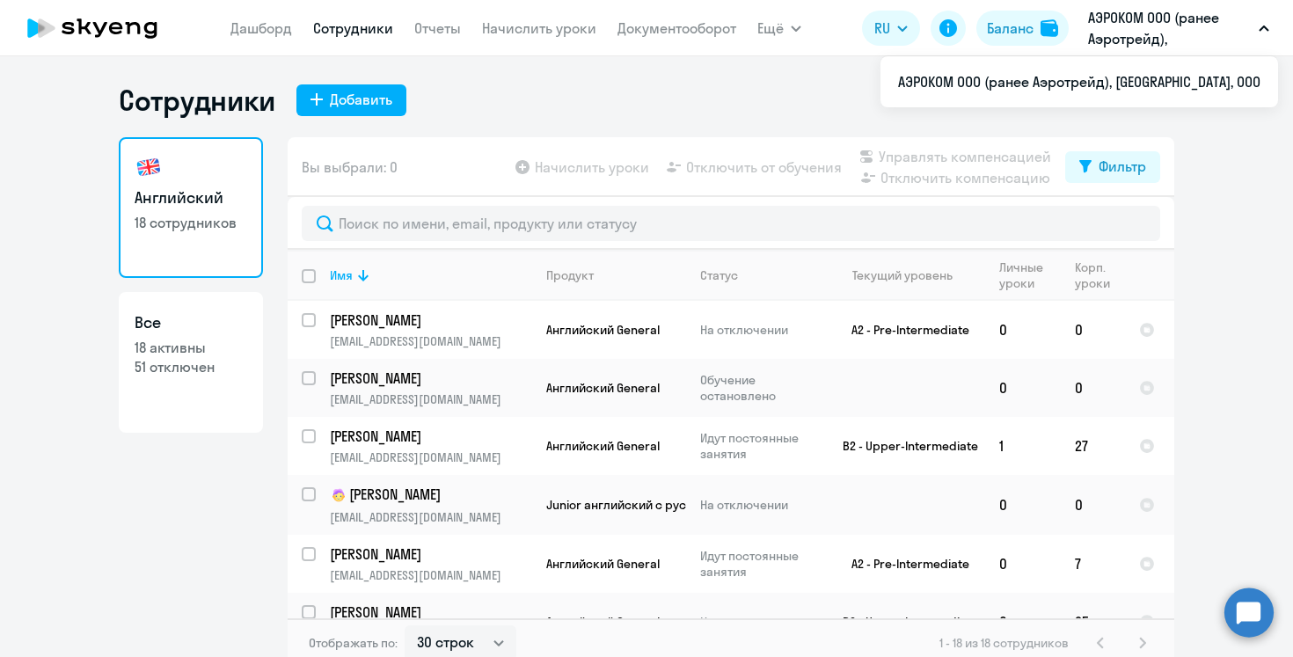
click at [1167, 29] on p "АЭРОКОМ ООО (ранее Аэротрейд), [GEOGRAPHIC_DATA], ООО" at bounding box center [1170, 28] width 164 height 42
click at [1027, 22] on div "Баланс" at bounding box center [1010, 28] width 47 height 21
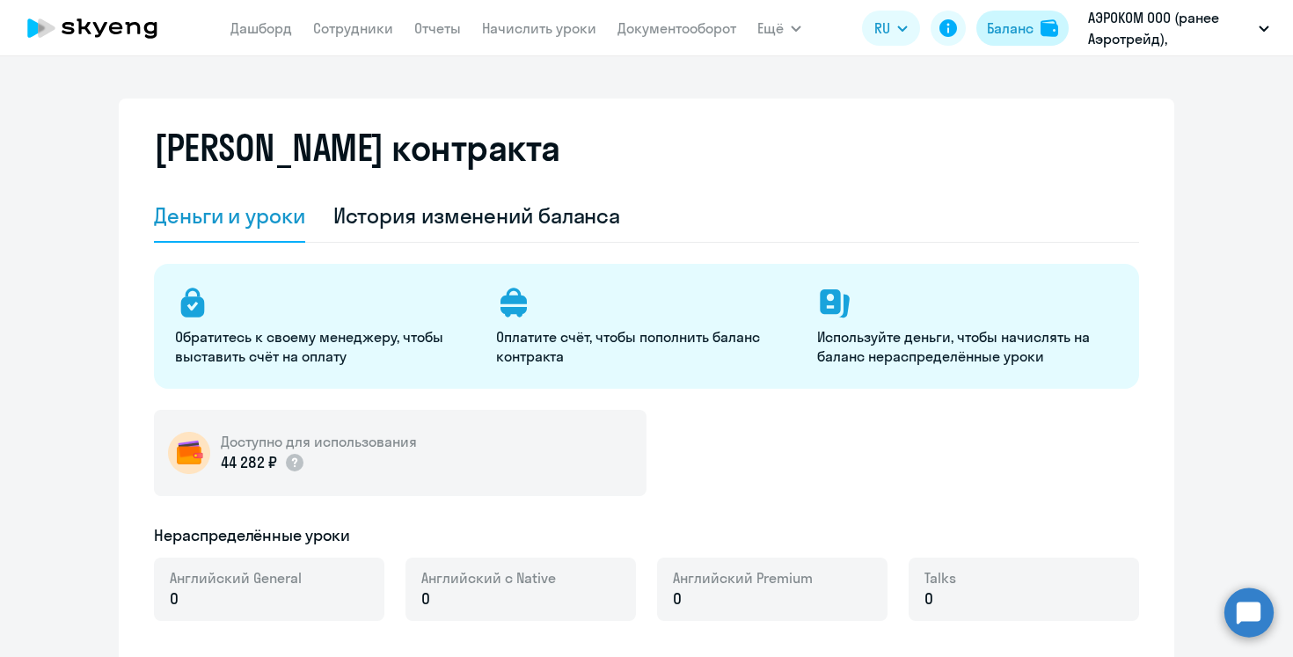
select select "english_adult_not_native_speaker"
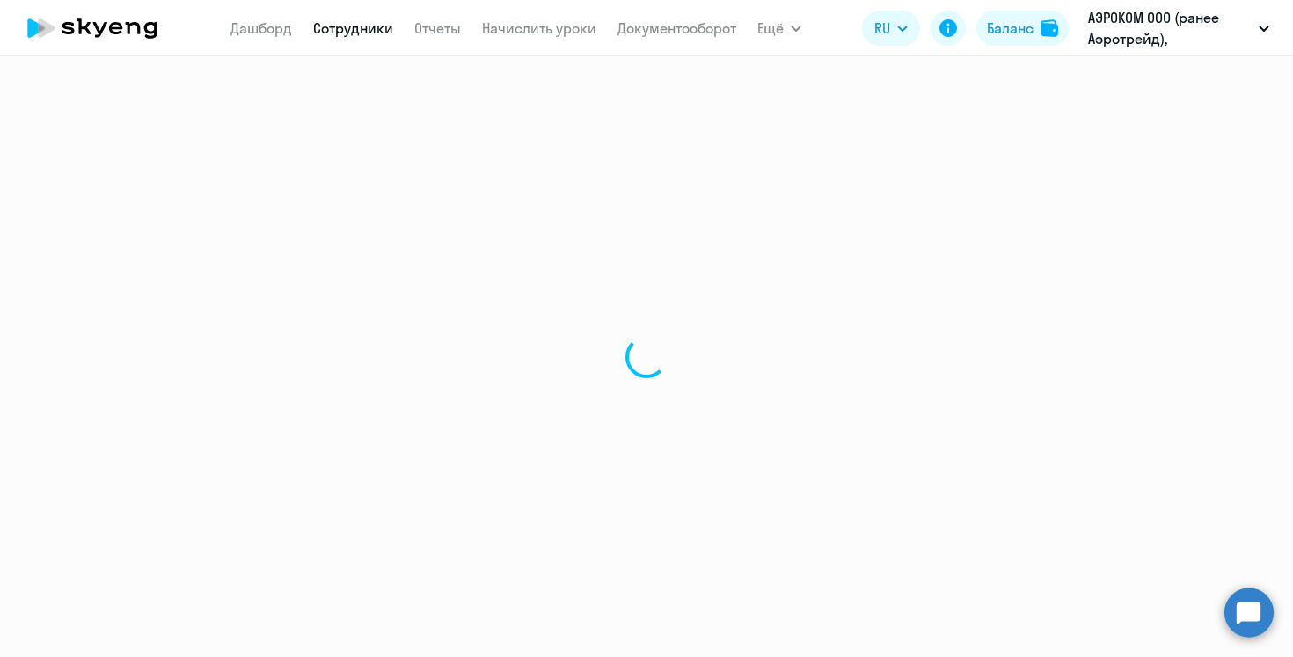
select select "30"
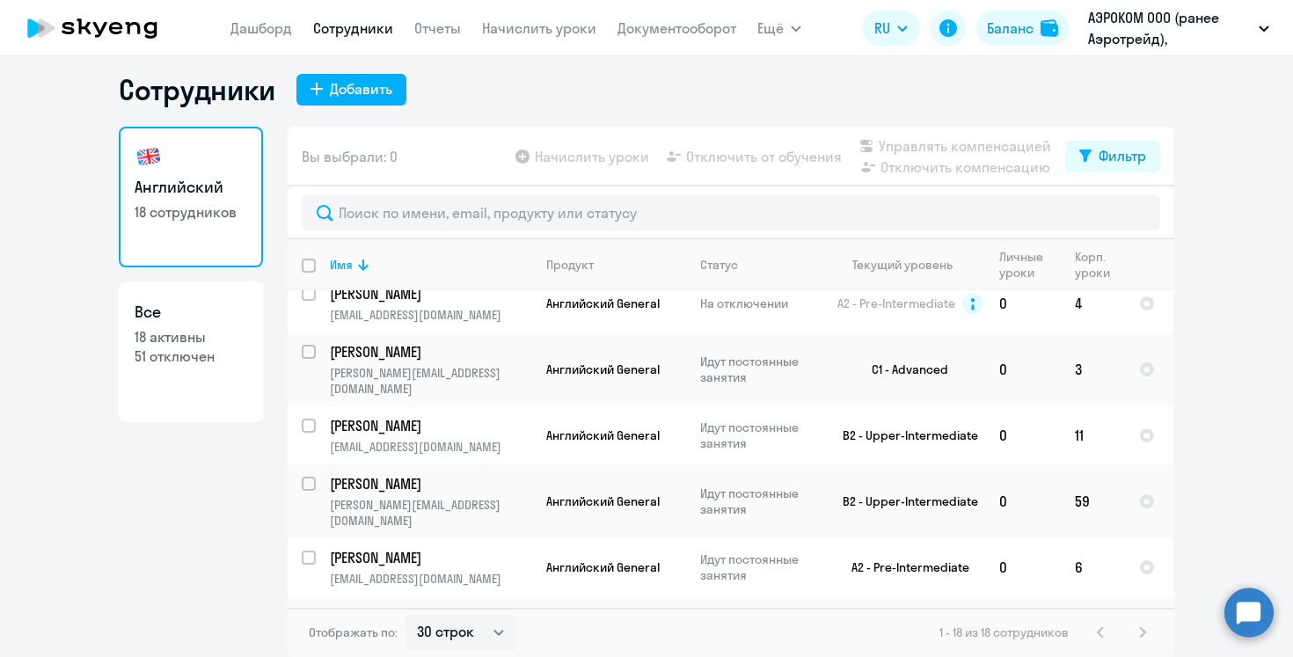
scroll to position [354, 0]
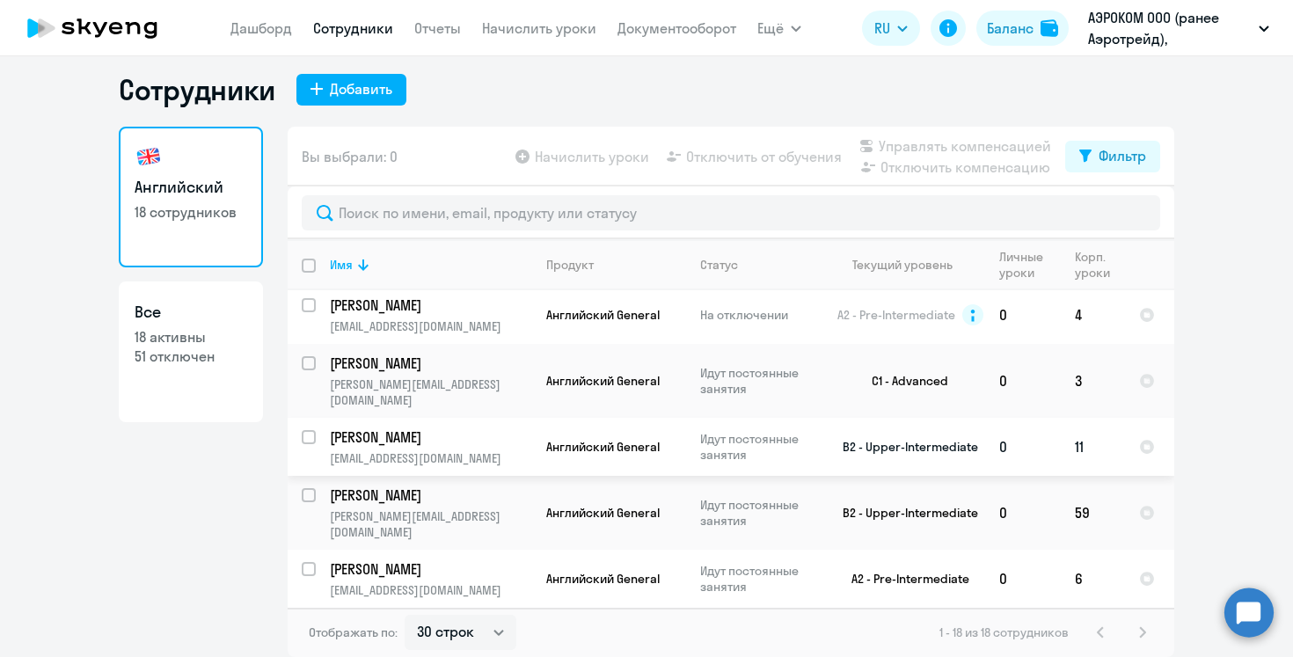
click at [311, 430] on input "select row 21245994" at bounding box center [319, 447] width 35 height 35
checkbox input "true"
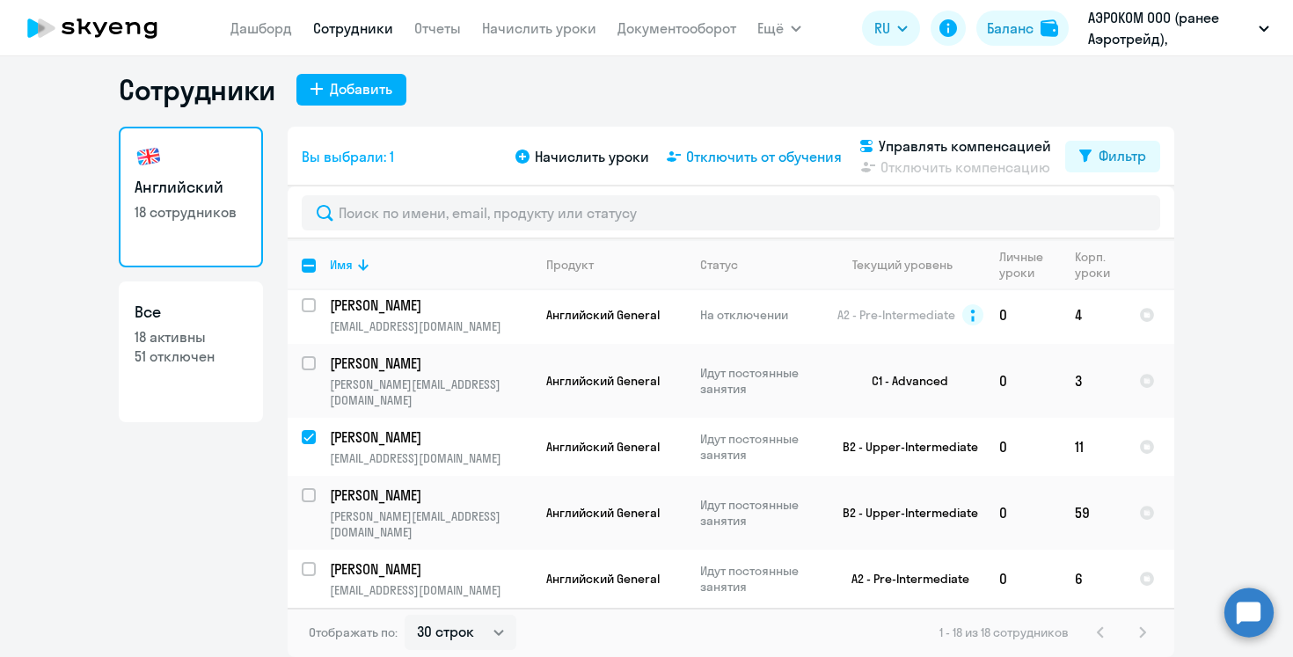
click at [770, 150] on span "Отключить от обучения" at bounding box center [764, 156] width 156 height 21
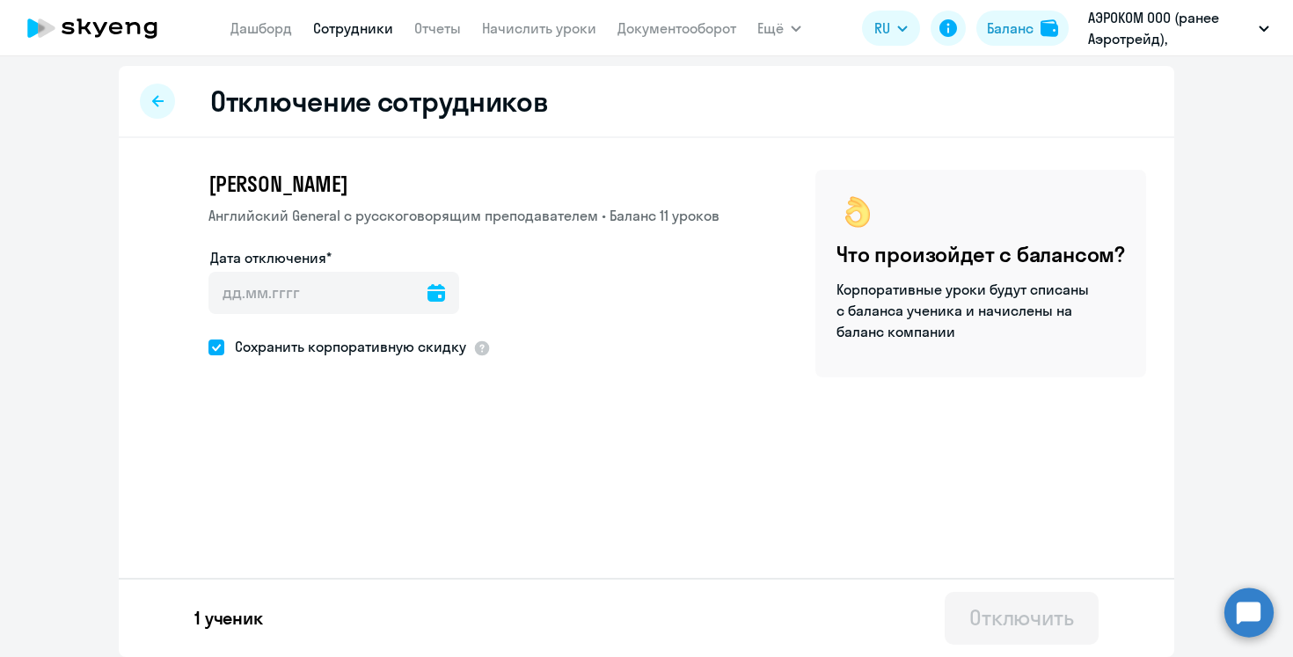
click at [442, 286] on div "Дата отключения*" at bounding box center [463, 291] width 511 height 88
click at [427, 299] on icon at bounding box center [436, 293] width 18 height 18
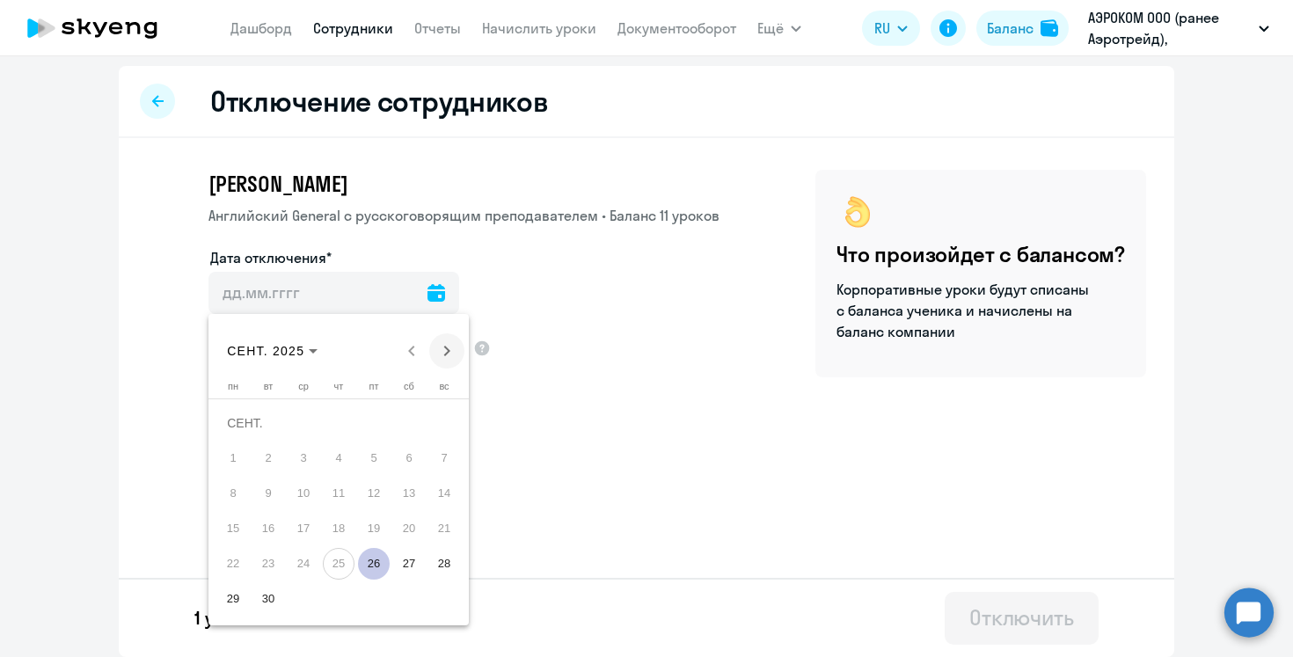
click at [442, 357] on span "Next month" at bounding box center [446, 350] width 35 height 35
click at [445, 348] on span "Next month" at bounding box center [446, 350] width 35 height 35
click at [241, 454] on span "3" at bounding box center [233, 458] width 32 height 32
type input "[DATE]"
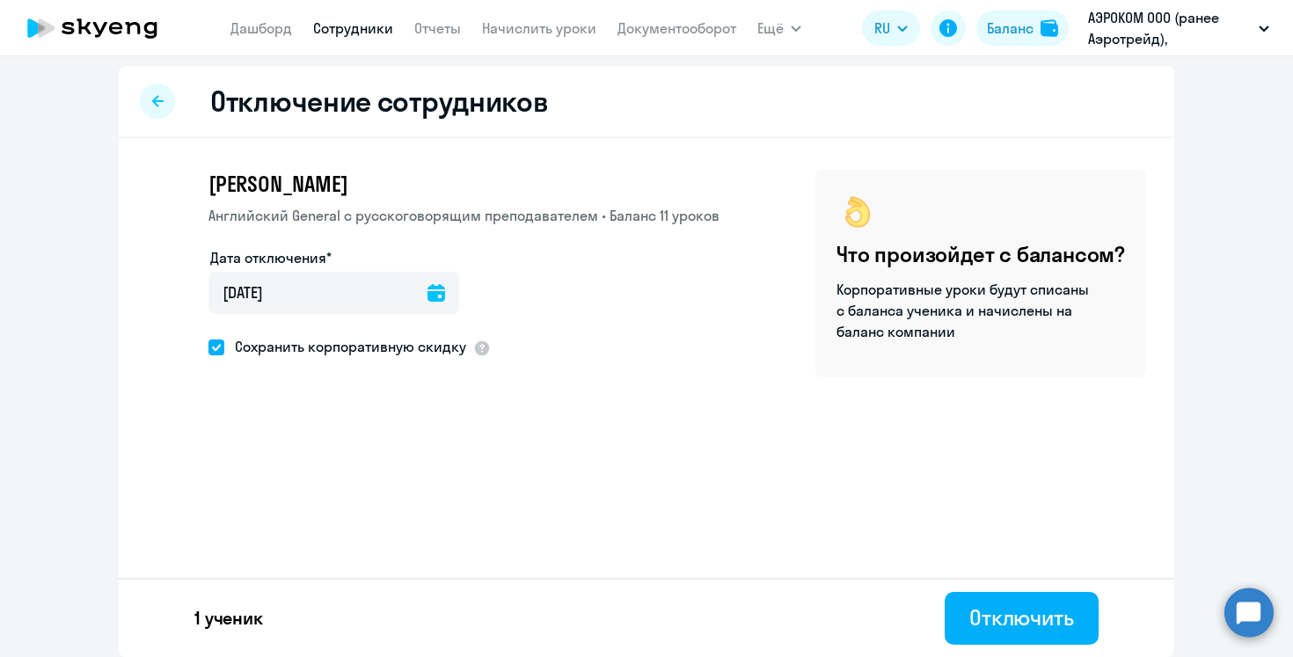
click at [216, 350] on span at bounding box center [216, 348] width 16 height 16
click at [208, 347] on input "Сохранить корпоративную скидку" at bounding box center [208, 347] width 1 height 1
checkbox input "false"
click at [997, 612] on div "Отключить" at bounding box center [1021, 617] width 105 height 28
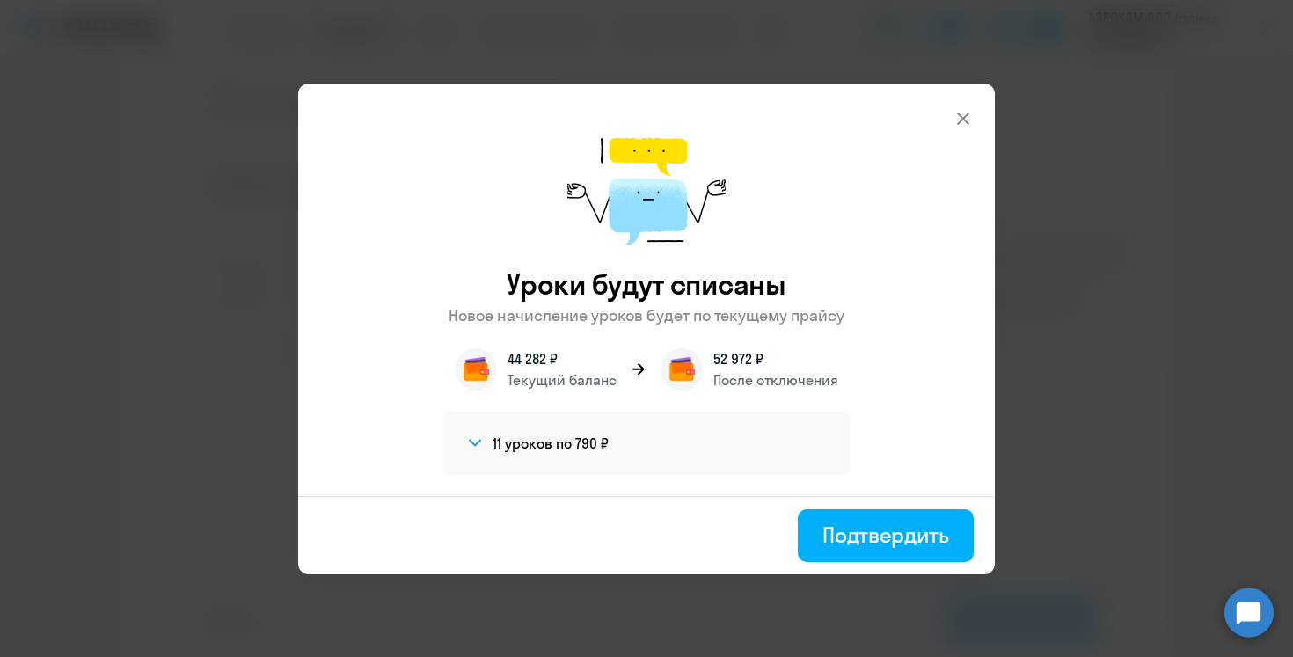
click at [552, 433] on section "11 уроков по 790 ₽" at bounding box center [644, 443] width 361 height 21
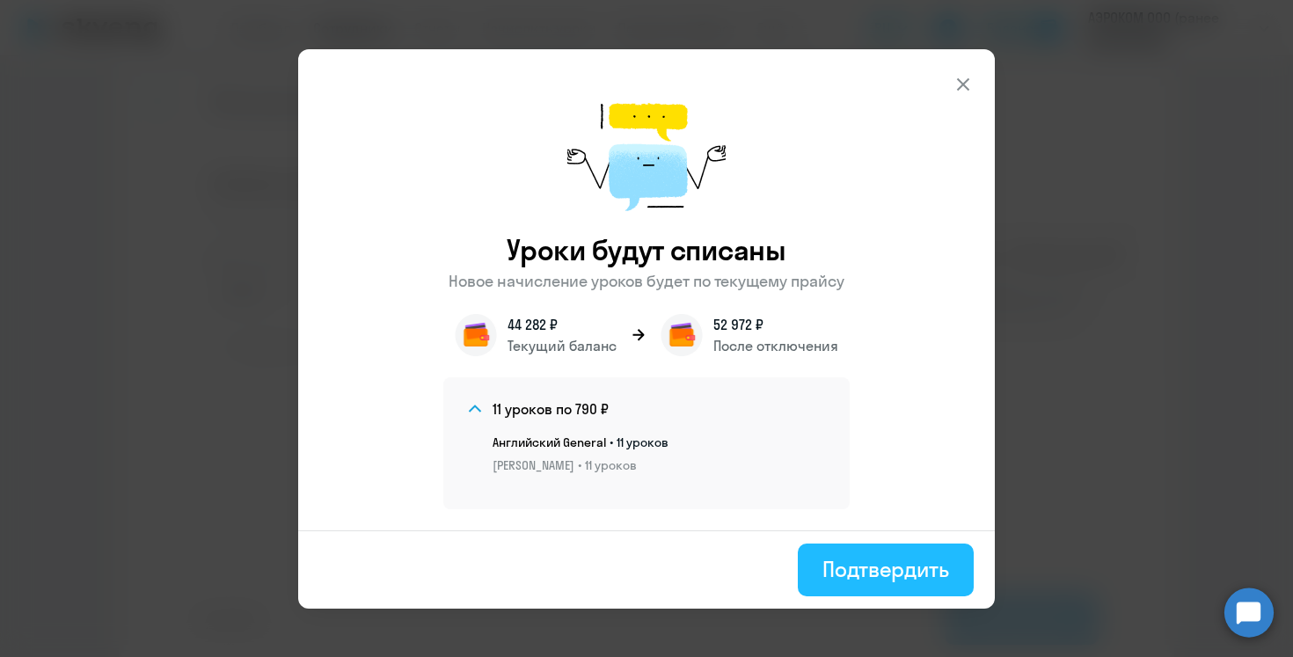
click at [849, 561] on div "Подтвердить" at bounding box center [885, 569] width 127 height 28
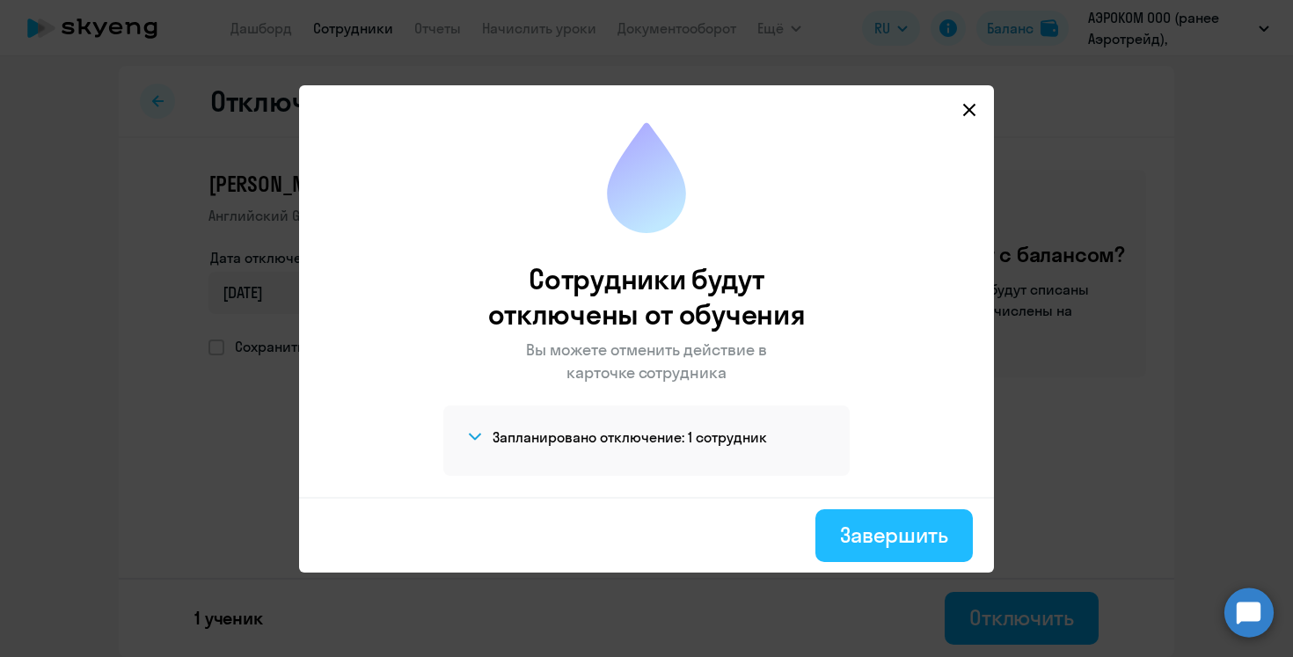
click at [881, 529] on div "Завершить" at bounding box center [894, 535] width 108 height 28
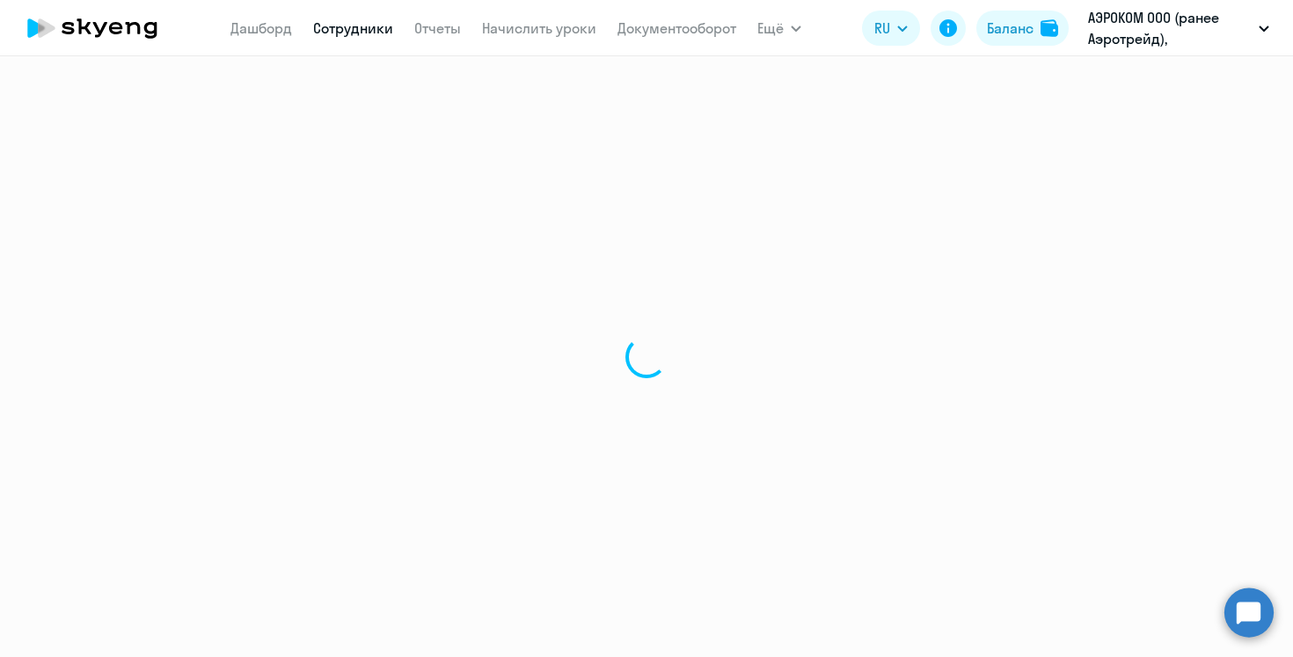
select select "30"
